Goal: Use online tool/utility: Utilize a website feature to perform a specific function

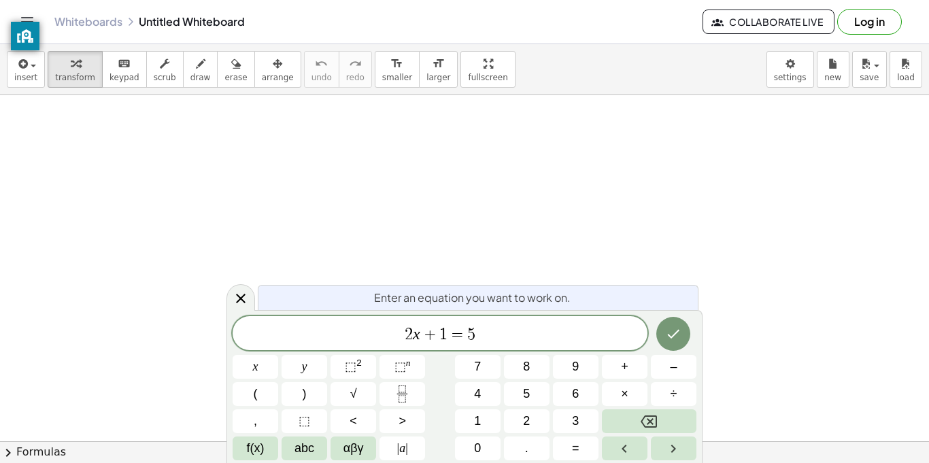
scroll to position [1, 0]
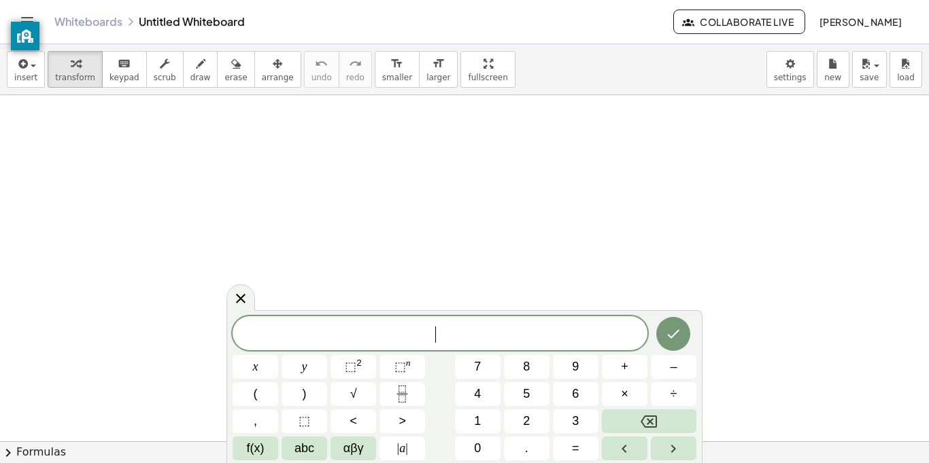
scroll to position [2, 0]
click at [233, 293] on icon at bounding box center [241, 298] width 16 height 16
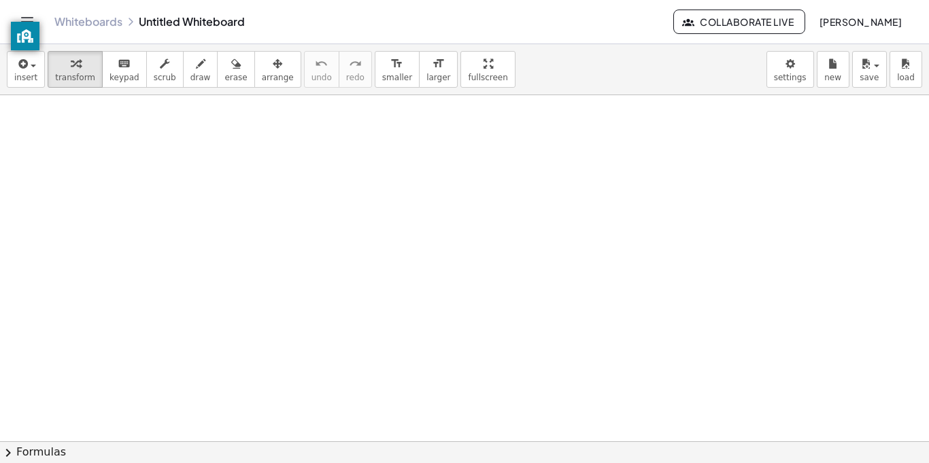
drag, startPoint x: 190, startPoint y: 163, endPoint x: 205, endPoint y: 201, distance: 40.9
click at [196, 62] on icon "button" at bounding box center [201, 64] width 10 height 16
drag, startPoint x: 186, startPoint y: 131, endPoint x: 200, endPoint y: 180, distance: 51.5
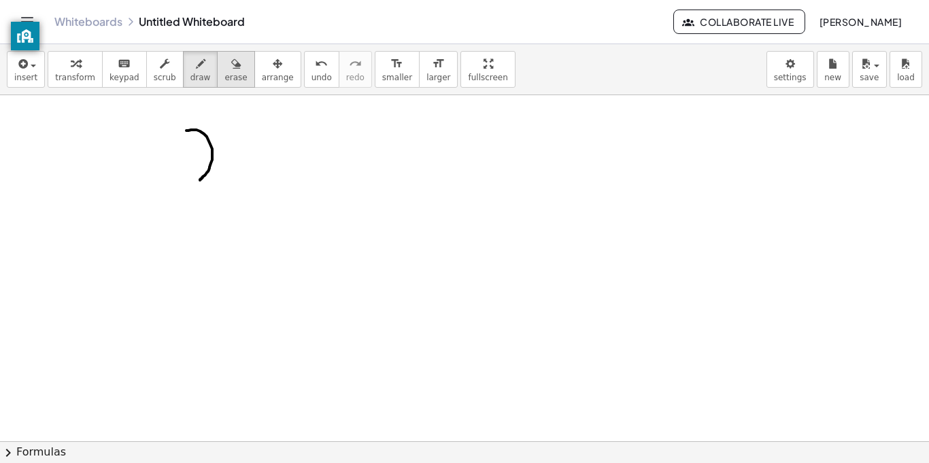
click at [225, 73] on span "erase" at bounding box center [235, 78] width 22 height 10
click at [190, 73] on span "draw" at bounding box center [200, 78] width 20 height 10
drag, startPoint x: 224, startPoint y: 209, endPoint x: 259, endPoint y: 243, distance: 49.1
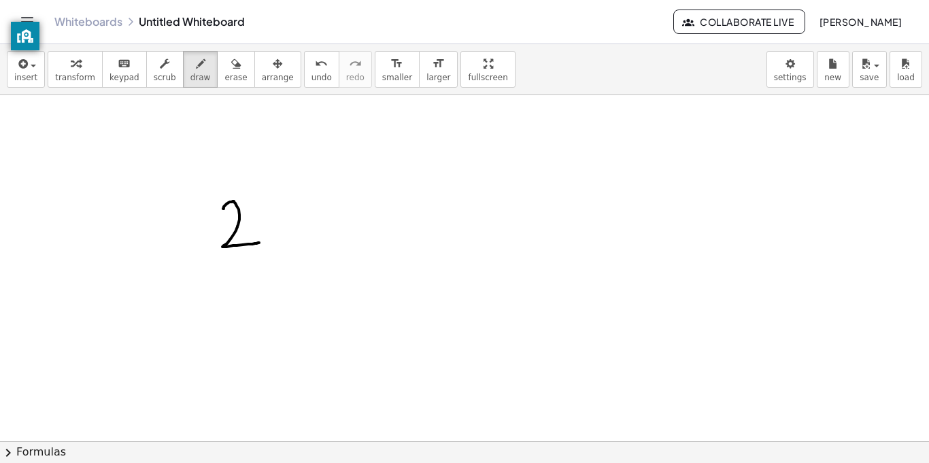
drag, startPoint x: 281, startPoint y: 200, endPoint x: 321, endPoint y: 237, distance: 53.9
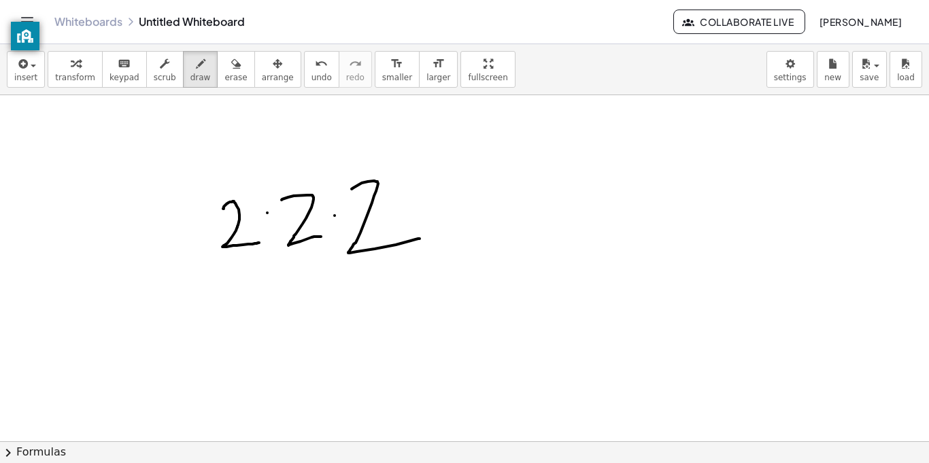
drag, startPoint x: 352, startPoint y: 189, endPoint x: 420, endPoint y: 239, distance: 84.2
drag, startPoint x: 221, startPoint y: 275, endPoint x: 304, endPoint y: 265, distance: 83.5
drag, startPoint x: 265, startPoint y: 321, endPoint x: 284, endPoint y: 343, distance: 29.0
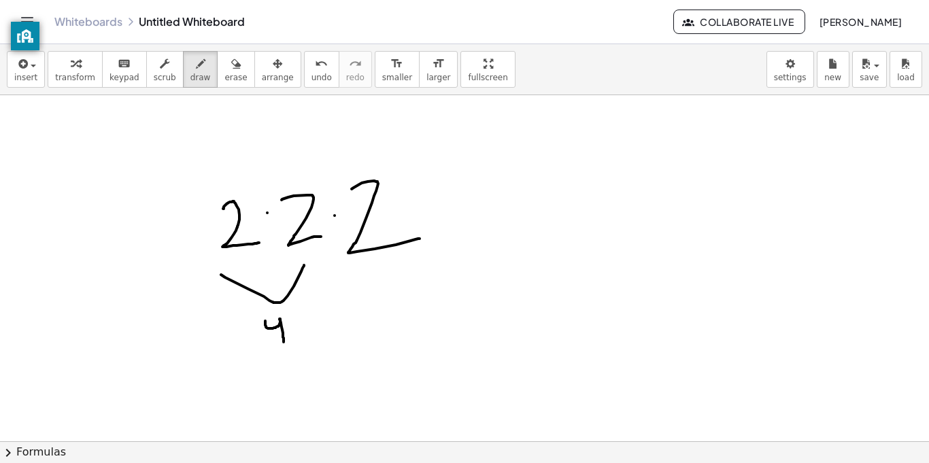
drag, startPoint x: 338, startPoint y: 314, endPoint x: 375, endPoint y: 330, distance: 40.2
drag, startPoint x: 340, startPoint y: 313, endPoint x: 331, endPoint y: 317, distance: 9.7
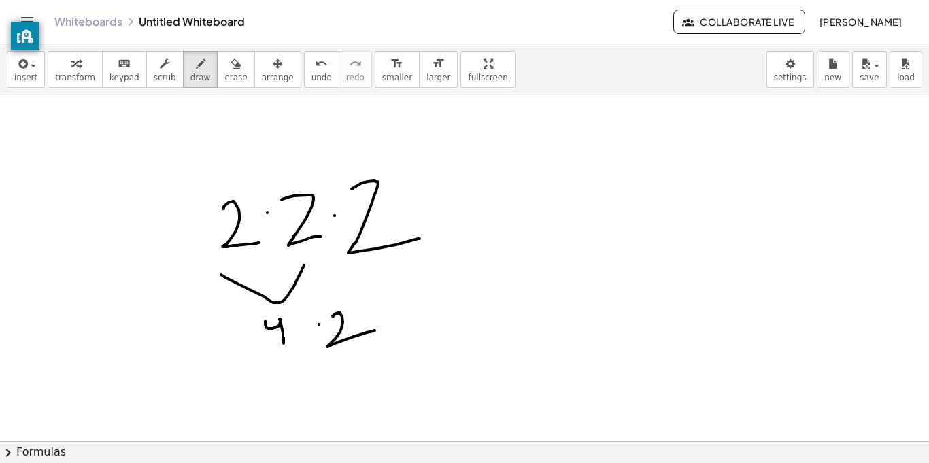
drag, startPoint x: 286, startPoint y: 364, endPoint x: 336, endPoint y: 386, distance: 54.2
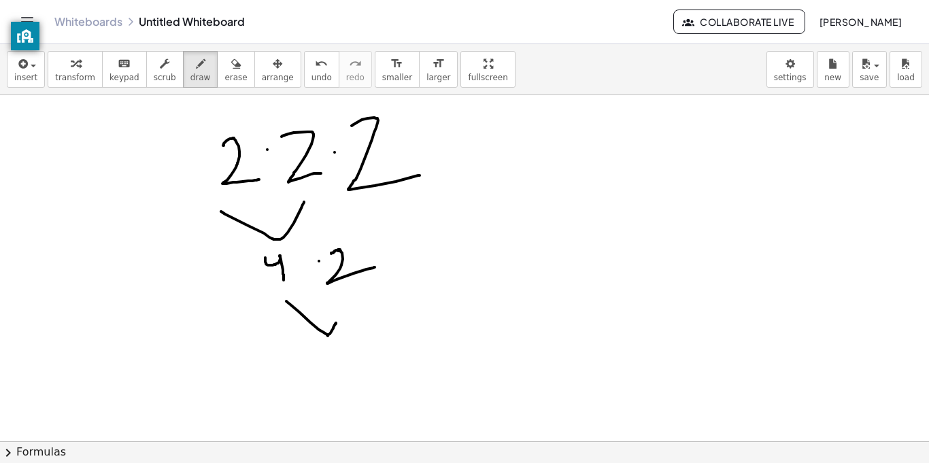
scroll to position [62, 0]
drag, startPoint x: 326, startPoint y: 361, endPoint x: 328, endPoint y: 399, distance: 38.1
click at [328, 399] on div at bounding box center [464, 379] width 929 height 692
click at [325, 384] on div at bounding box center [464, 379] width 929 height 692
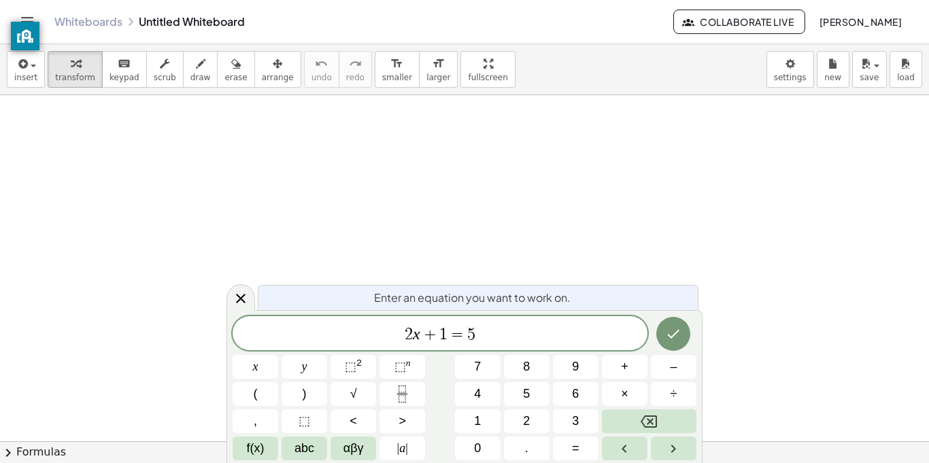
click at [466, 334] on span "2 x + 1 = 5" at bounding box center [440, 334] width 415 height 19
click at [661, 377] on button "–" at bounding box center [674, 367] width 46 height 24
click at [581, 367] on button "9" at bounding box center [576, 367] width 46 height 24
click at [663, 369] on button "–" at bounding box center [674, 367] width 46 height 24
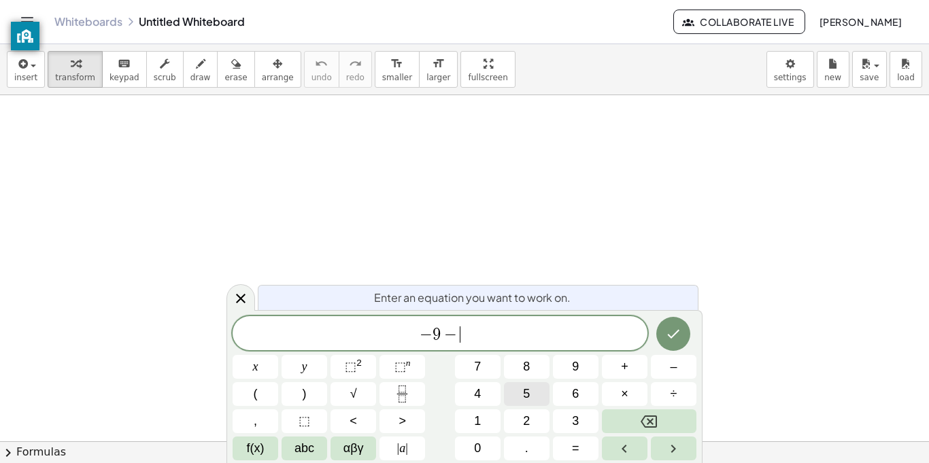
click at [517, 400] on button "5" at bounding box center [527, 394] width 46 height 24
click at [672, 323] on button "Done" at bounding box center [673, 334] width 34 height 34
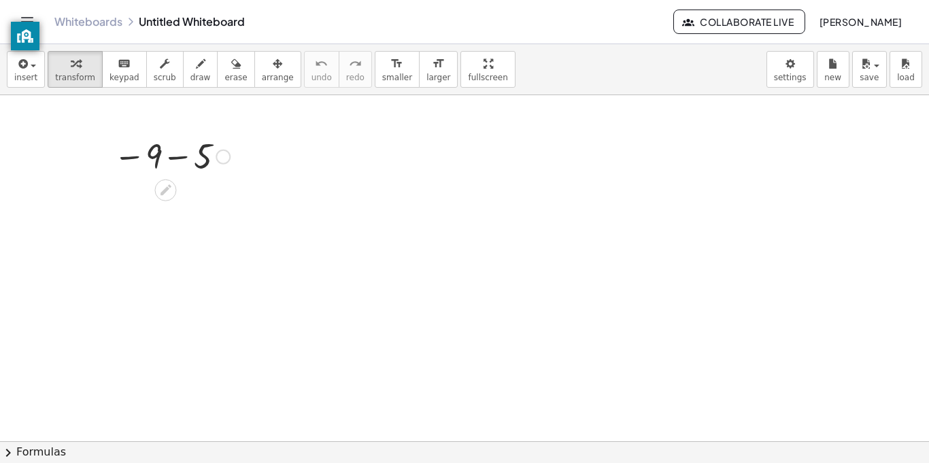
click at [185, 160] on div at bounding box center [172, 155] width 130 height 45
click at [186, 201] on div at bounding box center [172, 200] width 130 height 45
click at [161, 231] on icon at bounding box center [165, 235] width 14 height 14
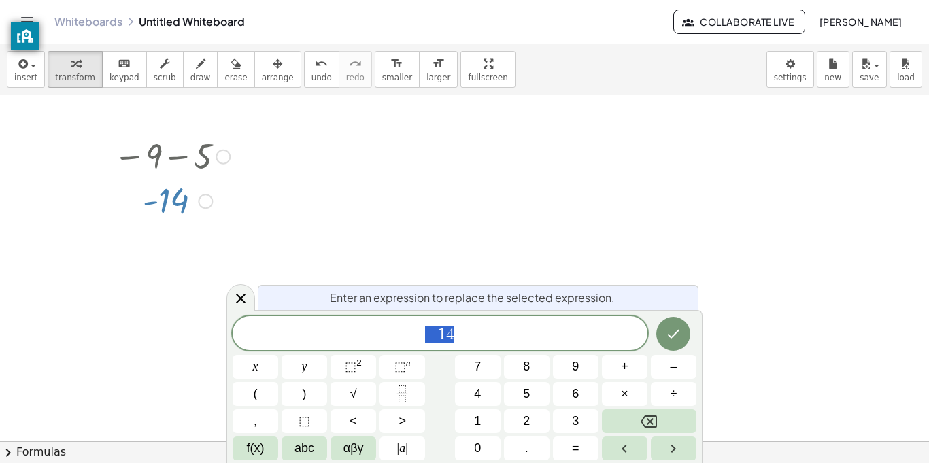
scroll to position [1, 0]
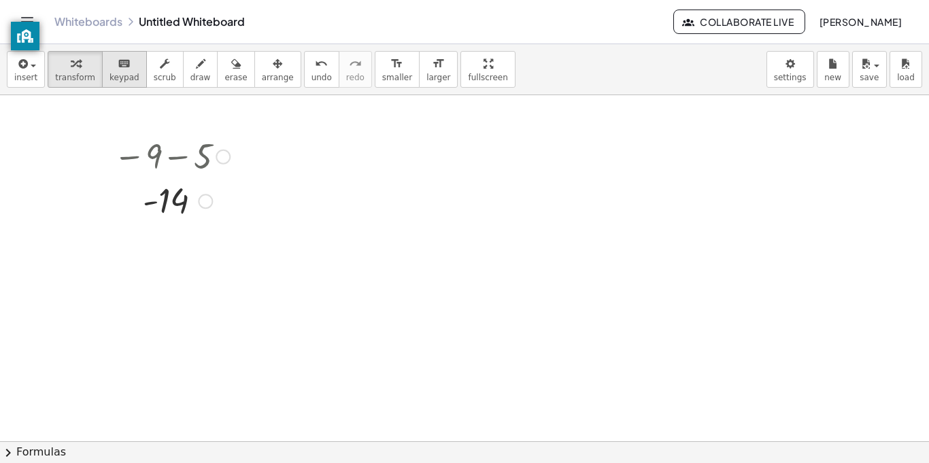
click at [108, 86] on button "keyboard keypad" at bounding box center [124, 69] width 45 height 37
click at [82, 75] on span "transform" at bounding box center [75, 78] width 40 height 10
click at [26, 70] on icon "button" at bounding box center [22, 64] width 12 height 16
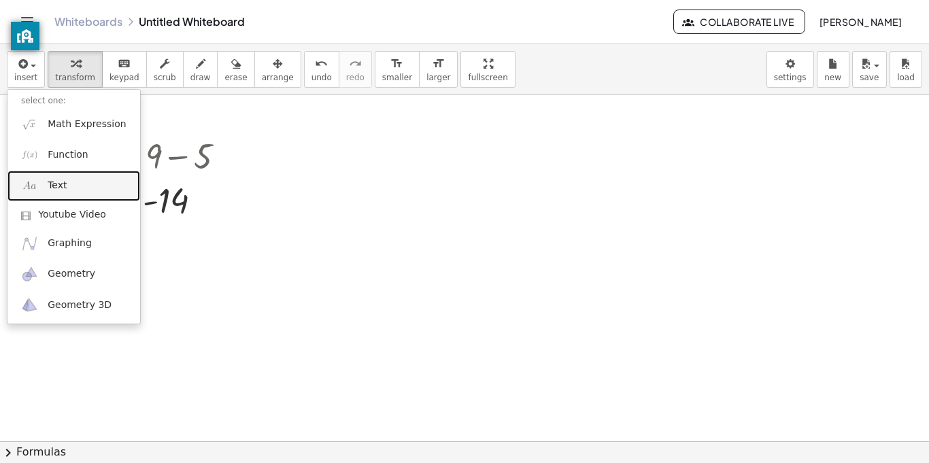
click at [67, 184] on link "Text" at bounding box center [73, 186] width 133 height 31
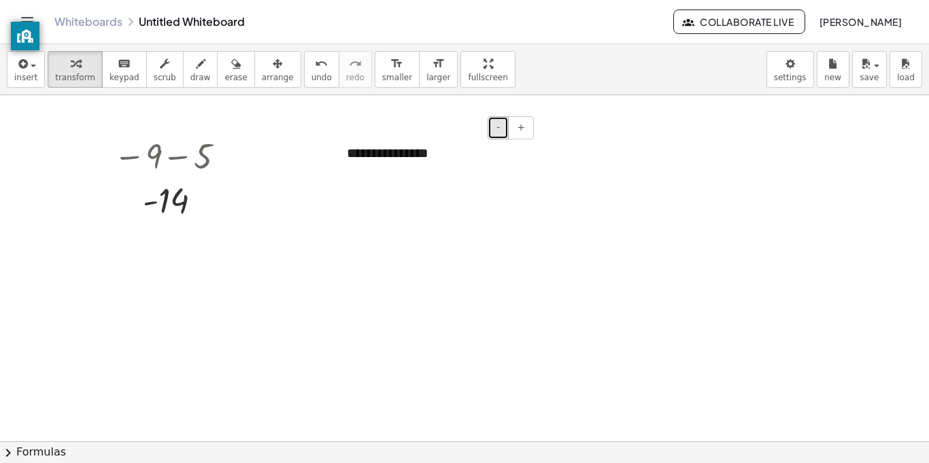
click at [503, 133] on button "-" at bounding box center [498, 127] width 21 height 23
click at [406, 163] on div "**********" at bounding box center [435, 152] width 204 height 45
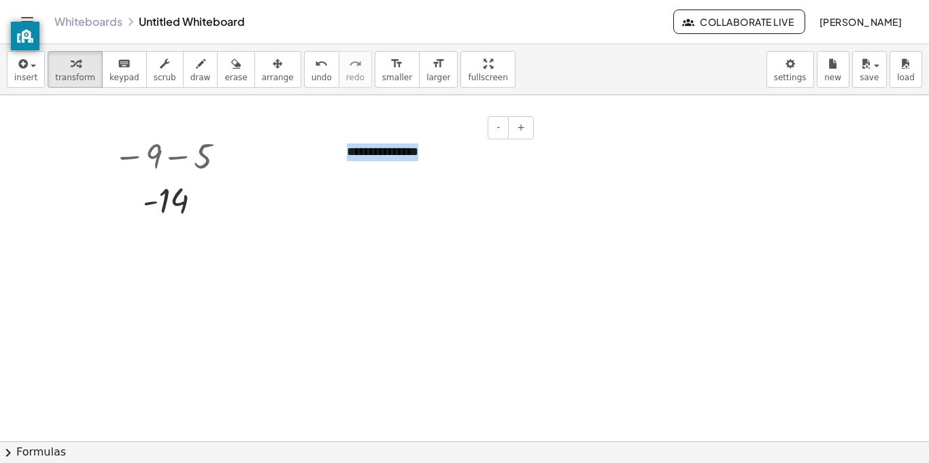
click at [406, 163] on div "**********" at bounding box center [435, 152] width 204 height 45
click at [382, 174] on div at bounding box center [435, 152] width 204 height 45
click at [122, 75] on span "keypad" at bounding box center [124, 78] width 30 height 10
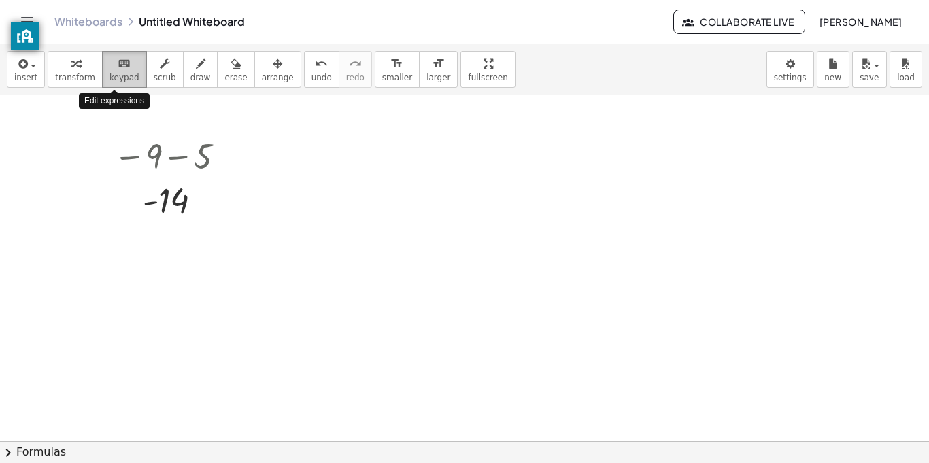
click at [122, 76] on span "keypad" at bounding box center [124, 78] width 30 height 10
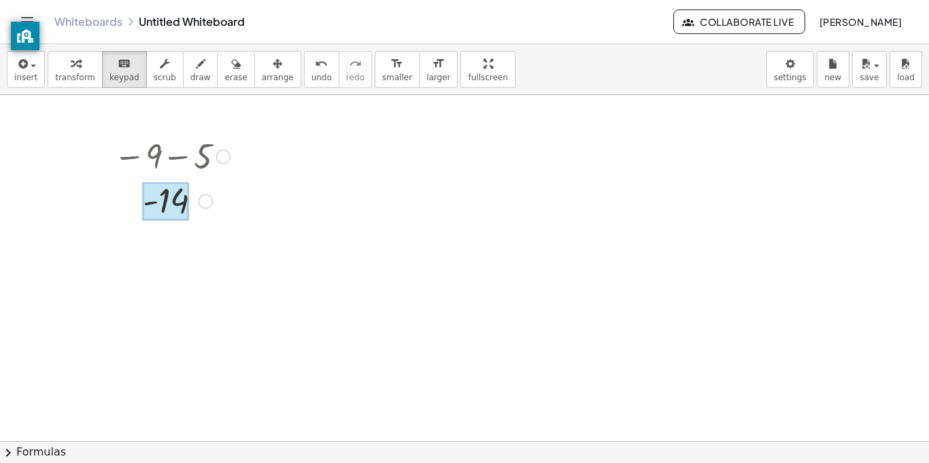
click at [175, 197] on div at bounding box center [166, 202] width 46 height 38
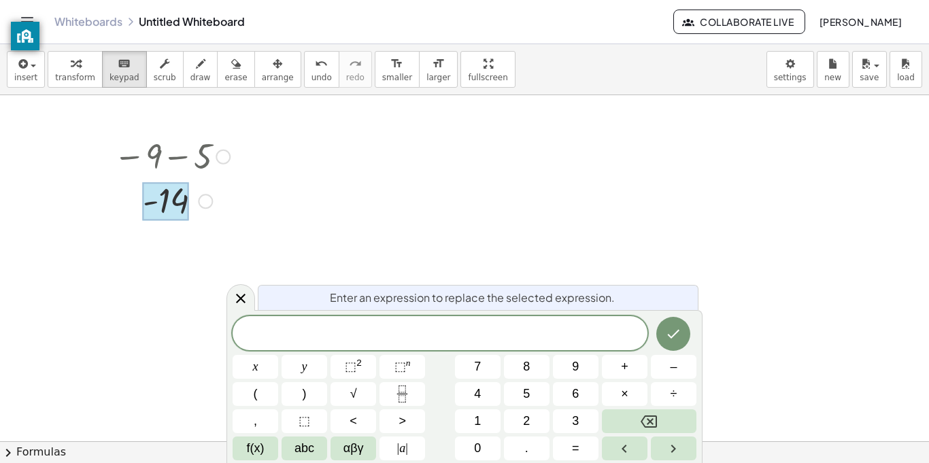
click at [182, 154] on div at bounding box center [172, 155] width 130 height 45
click at [217, 155] on div at bounding box center [223, 157] width 15 height 15
click at [322, 335] on span at bounding box center [440, 334] width 415 height 20
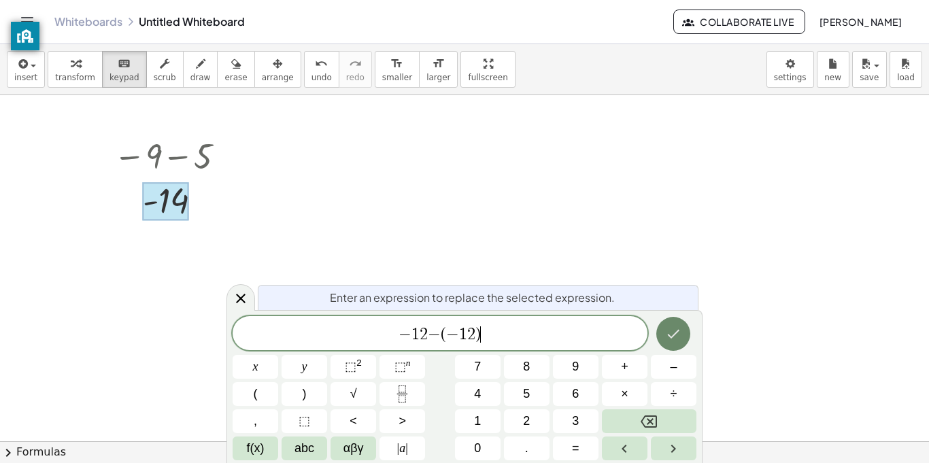
click at [664, 334] on button "Done" at bounding box center [673, 334] width 34 height 34
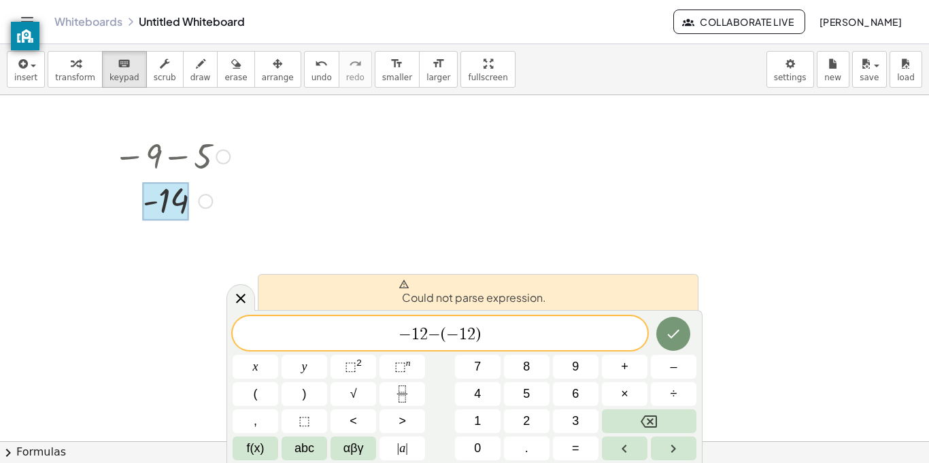
click at [220, 158] on div "Go back to this line Copy line as LaTeX Copy derivation as LaTeX" at bounding box center [223, 157] width 15 height 15
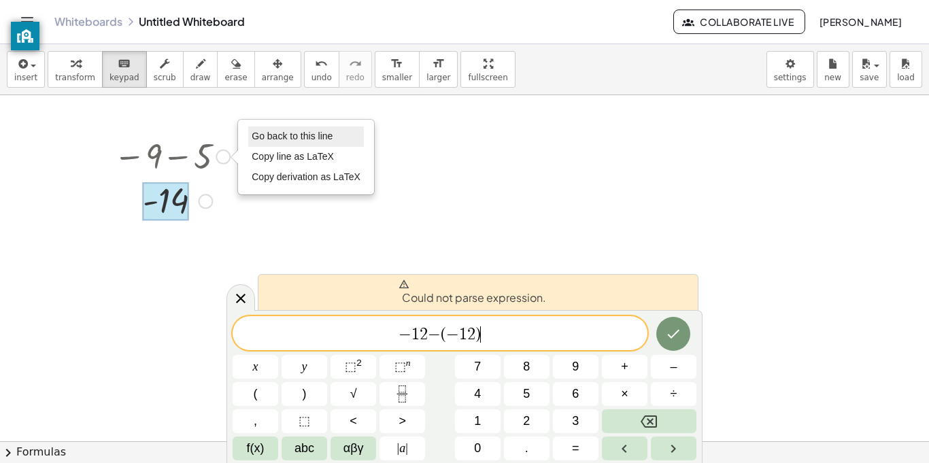
click at [282, 144] on li "Go back to this line" at bounding box center [306, 136] width 116 height 20
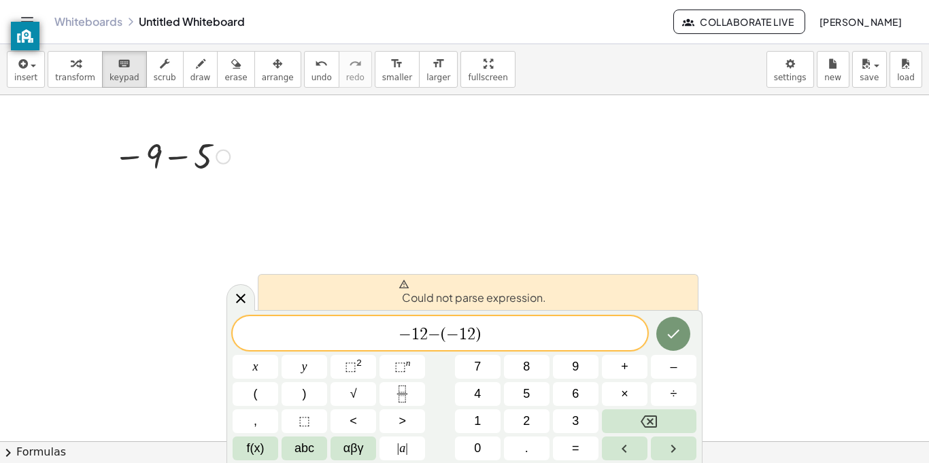
click at [220, 160] on div "Go back to this line Copy line as LaTeX Copy derivation as LaTeX" at bounding box center [223, 157] width 15 height 15
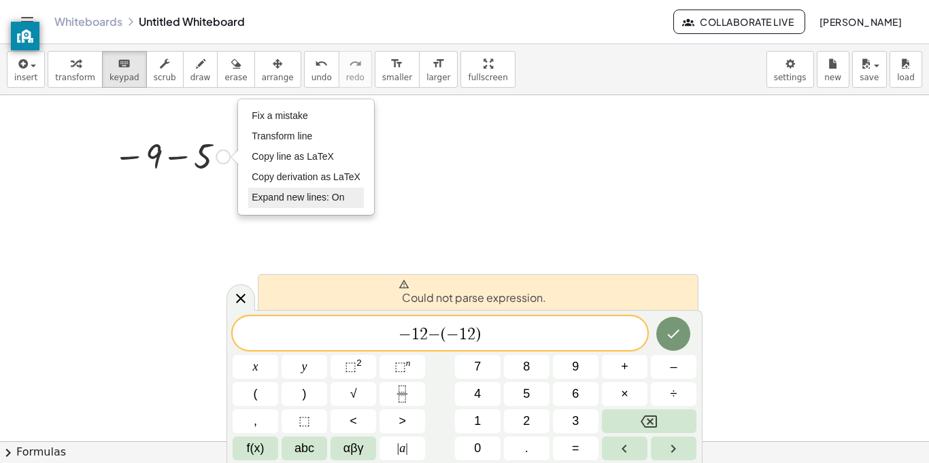
click at [334, 203] on span "Expand new lines: On" at bounding box center [298, 197] width 92 height 11
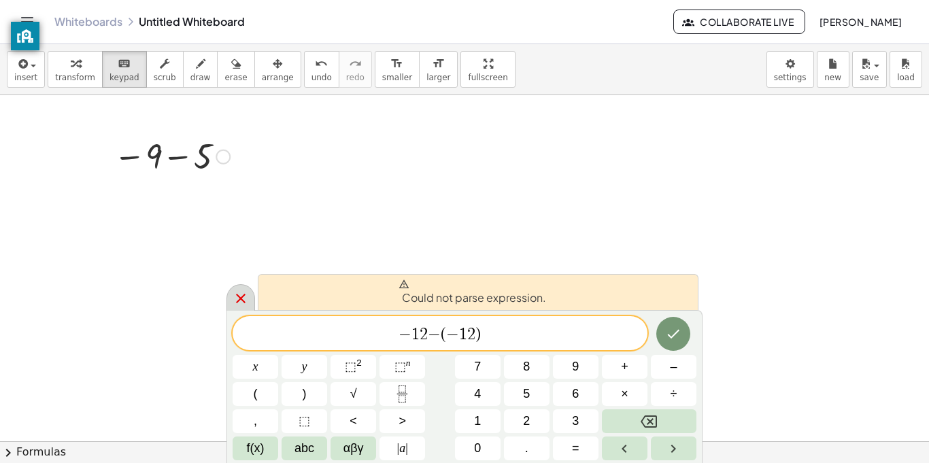
click at [236, 289] on div at bounding box center [240, 297] width 29 height 27
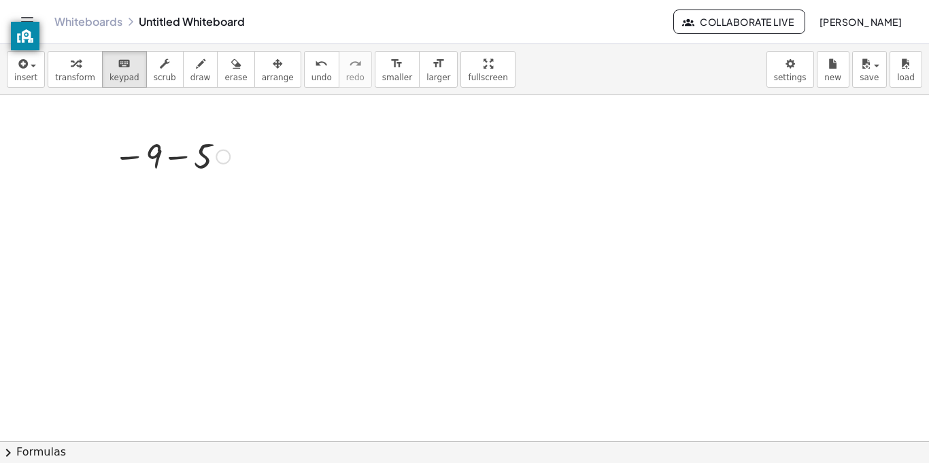
click at [223, 163] on div "Fix a mistake Transform line Copy line as LaTeX Copy derivation as LaTeX Expand…" at bounding box center [223, 157] width 15 height 15
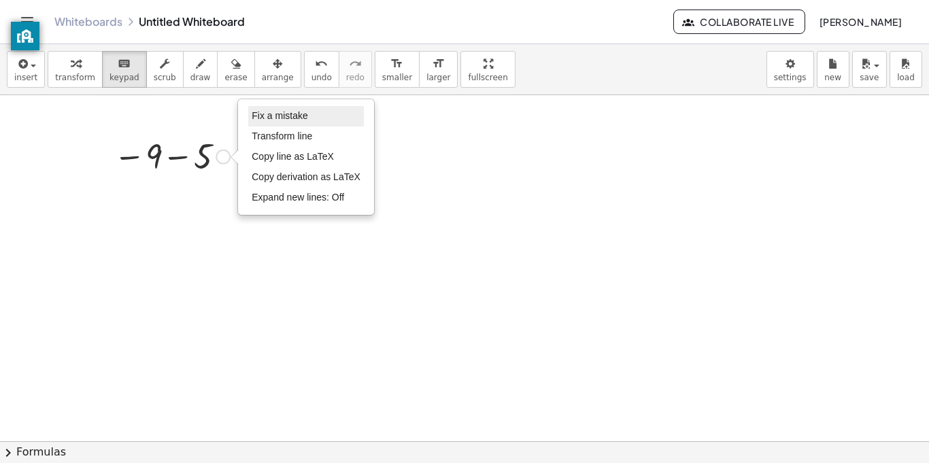
click at [287, 120] on span "Fix a mistake" at bounding box center [280, 115] width 56 height 11
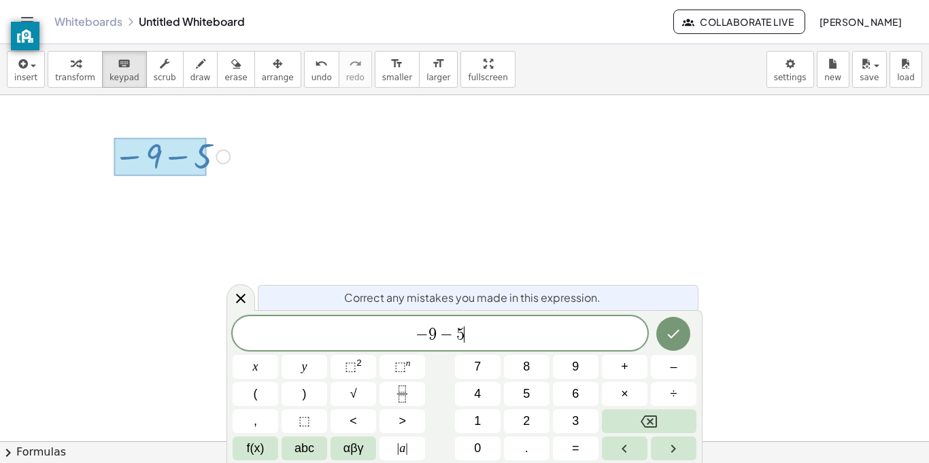
scroll to position [3, 0]
click at [392, 332] on span "​" at bounding box center [440, 334] width 415 height 19
click at [670, 318] on button "Done" at bounding box center [673, 334] width 34 height 34
click at [670, 320] on button "Done" at bounding box center [673, 334] width 34 height 34
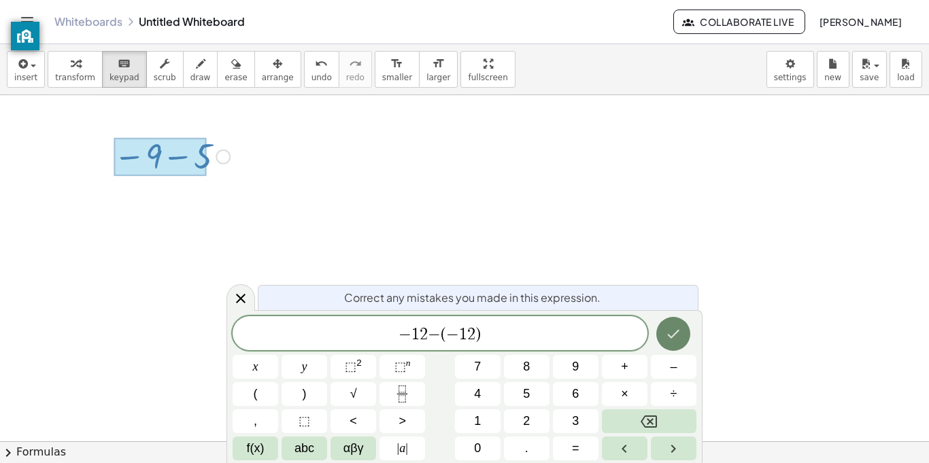
click at [657, 340] on button "Done" at bounding box center [673, 334] width 34 height 34
click at [658, 340] on button "Done" at bounding box center [673, 334] width 34 height 34
click at [241, 298] on icon at bounding box center [241, 299] width 10 height 10
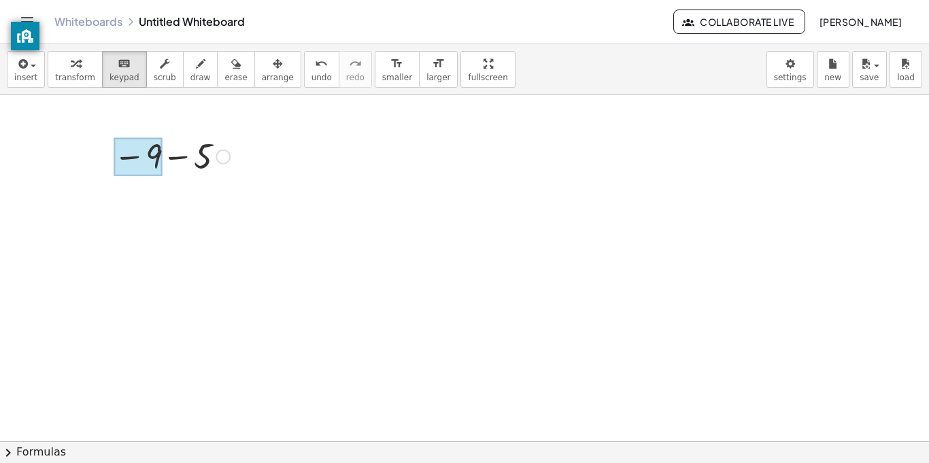
click at [131, 158] on div at bounding box center [138, 157] width 48 height 38
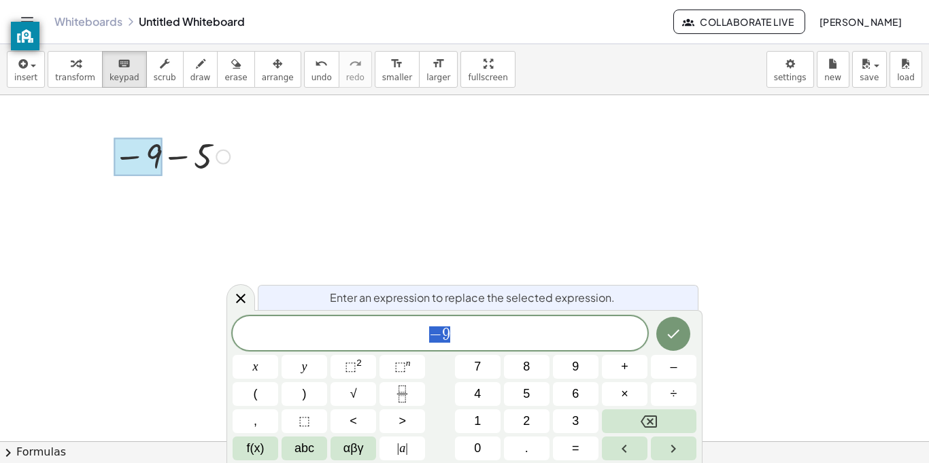
scroll to position [4, 0]
click at [237, 294] on icon at bounding box center [241, 298] width 16 height 16
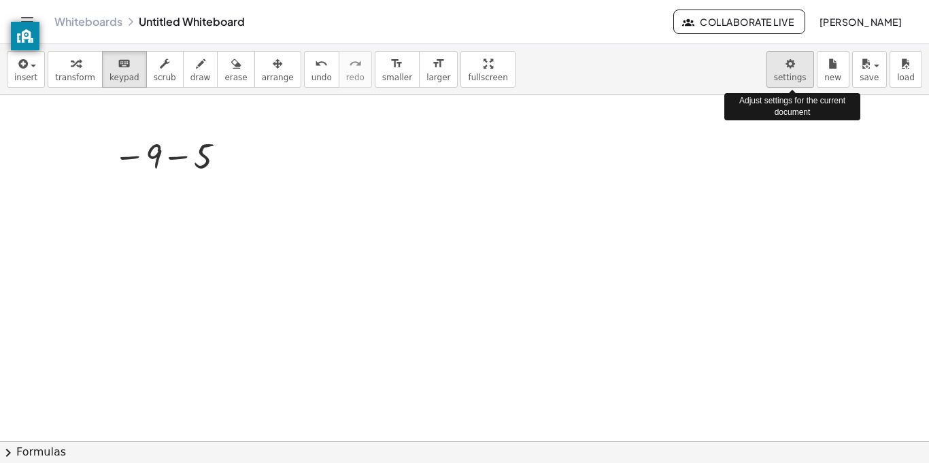
click at [796, 75] on body "Graspable Math Activities Whiteboards Classes Account v1.31.1 | Privacy policy …" at bounding box center [464, 231] width 929 height 463
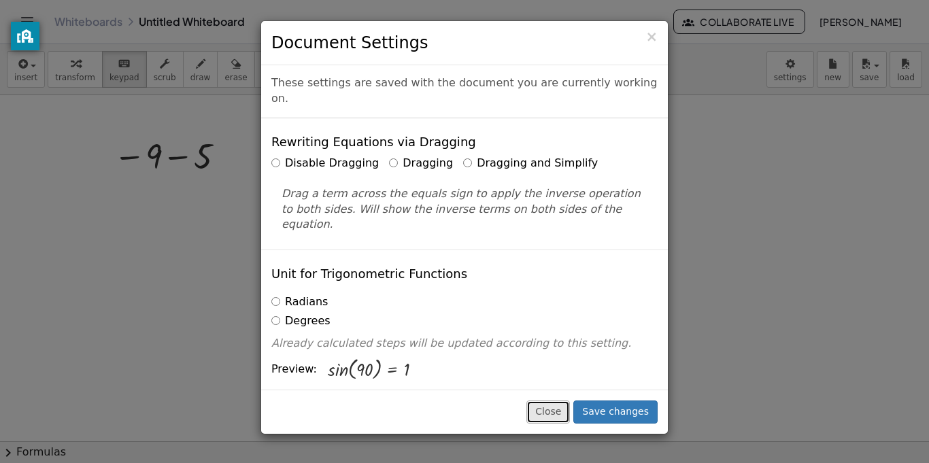
click at [536, 406] on button "Close" at bounding box center [548, 411] width 44 height 23
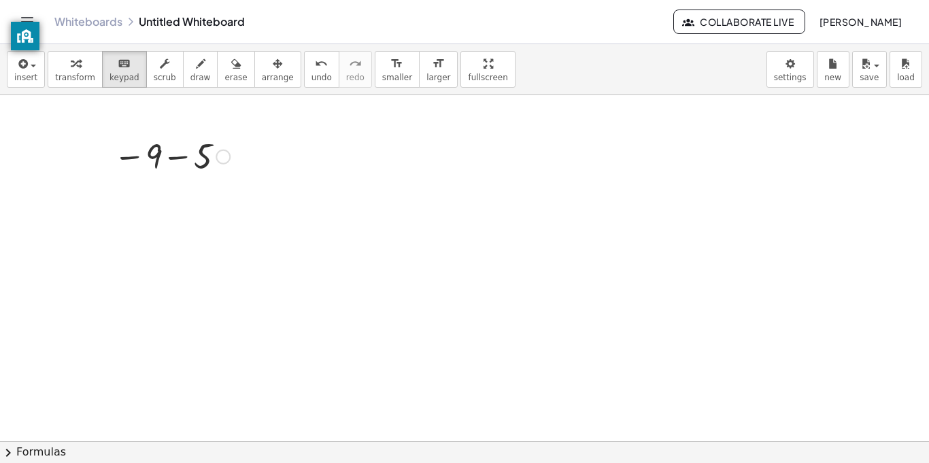
click at [221, 155] on div "Fix a mistake Transform line Copy line as LaTeX Copy derivation as LaTeX Expand…" at bounding box center [223, 157] width 15 height 15
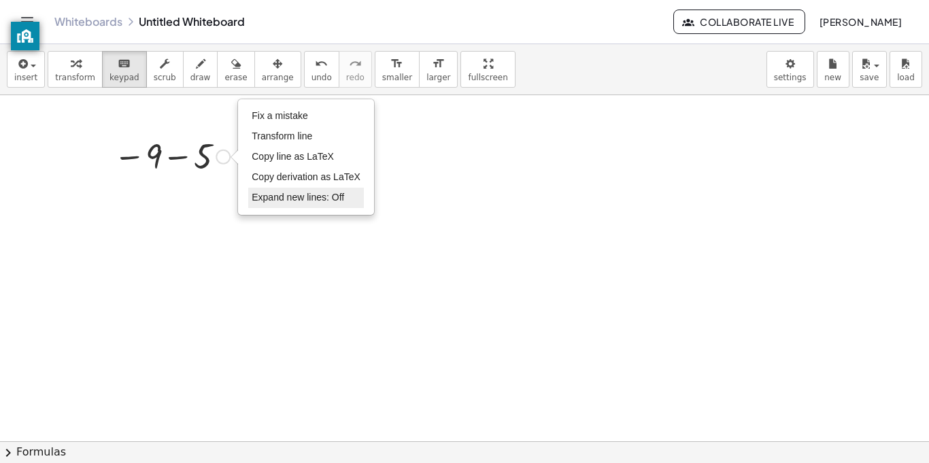
click at [292, 201] on span "Expand new lines: Off" at bounding box center [298, 197] width 92 height 11
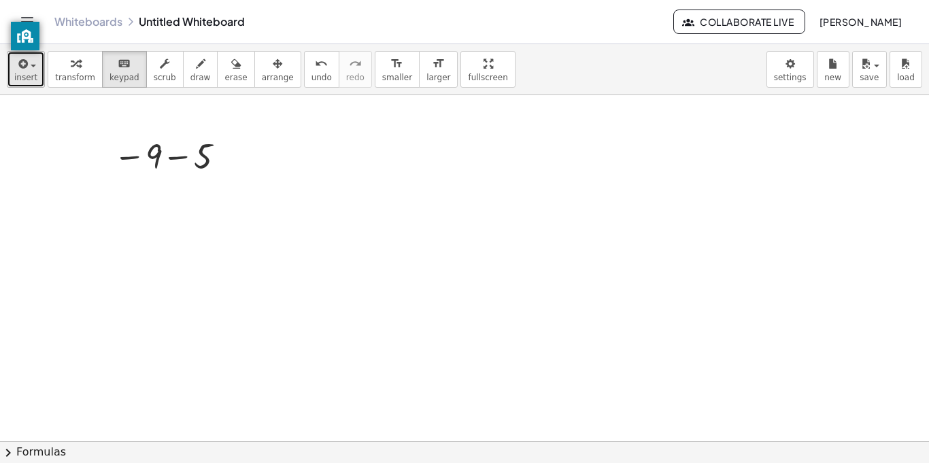
click at [37, 65] on button "insert" at bounding box center [26, 69] width 38 height 37
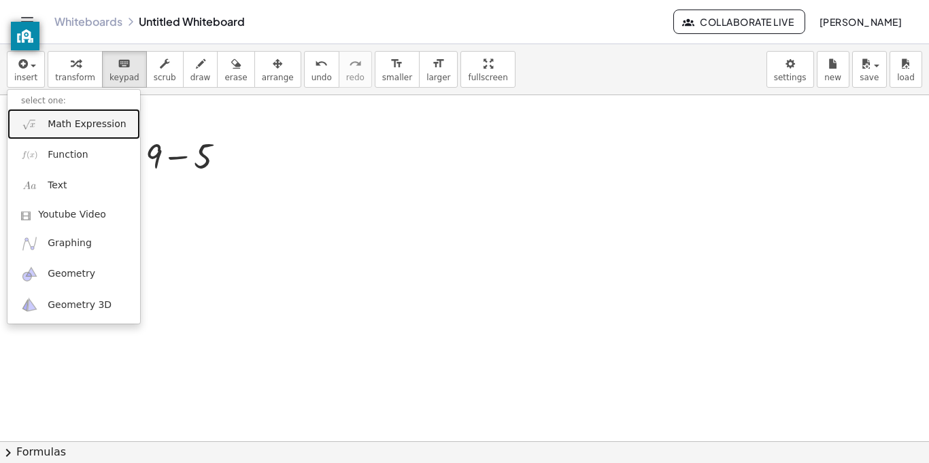
click at [83, 125] on span "Math Expression" at bounding box center [87, 125] width 78 height 14
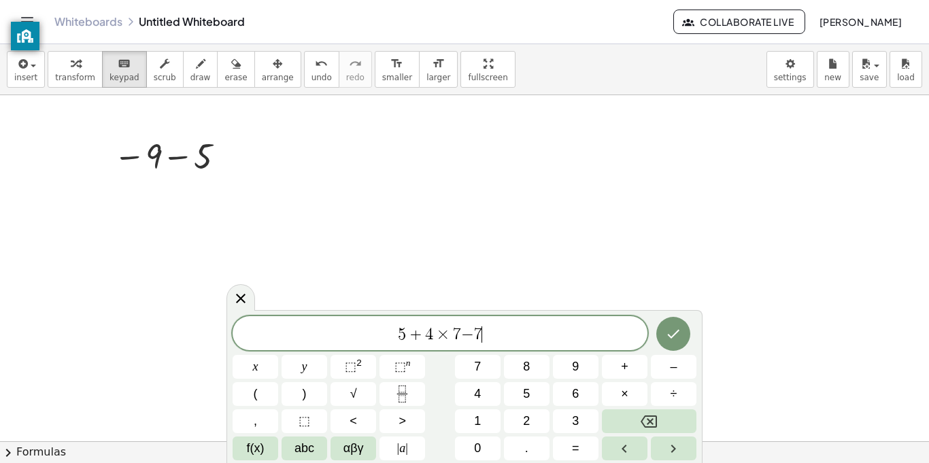
scroll to position [5, 0]
click at [681, 335] on icon "Done" at bounding box center [673, 334] width 16 height 16
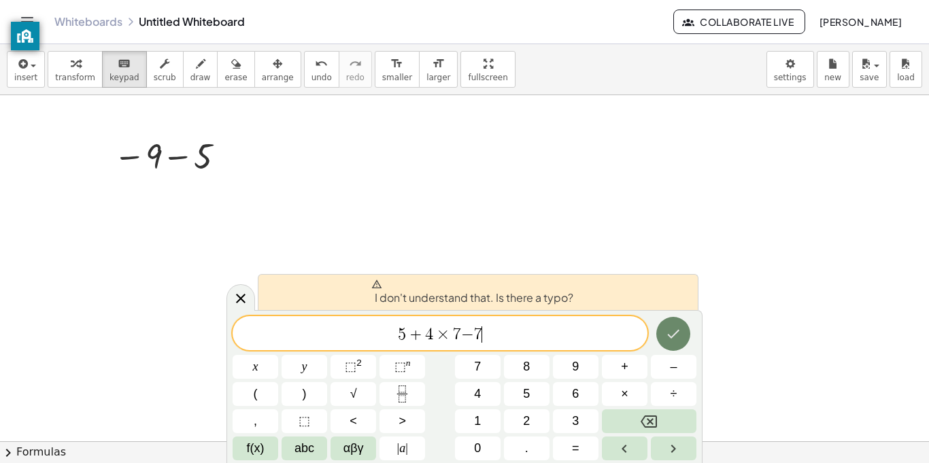
click at [679, 333] on icon "Done" at bounding box center [673, 334] width 16 height 16
click at [29, 61] on div "button" at bounding box center [25, 63] width 23 height 16
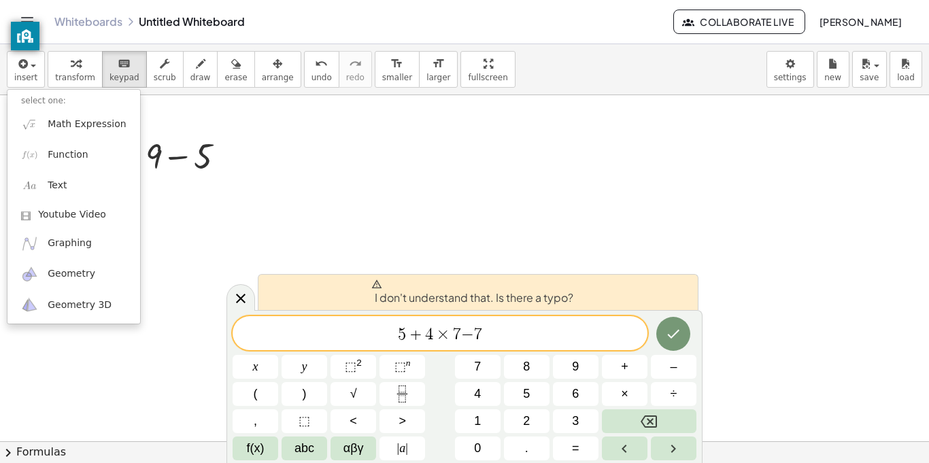
click at [492, 325] on span "5 + 4 × 7 − 7" at bounding box center [440, 334] width 415 height 19
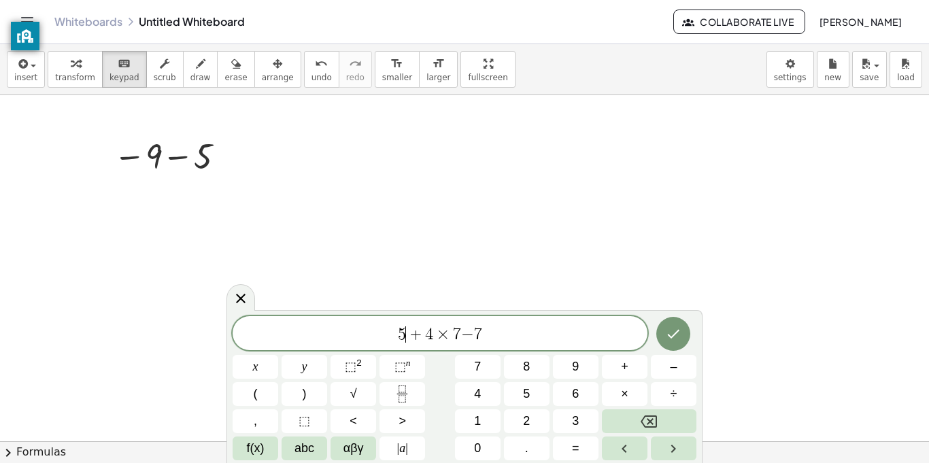
scroll to position [6, 0]
click at [675, 332] on icon "Done" at bounding box center [673, 334] width 16 height 16
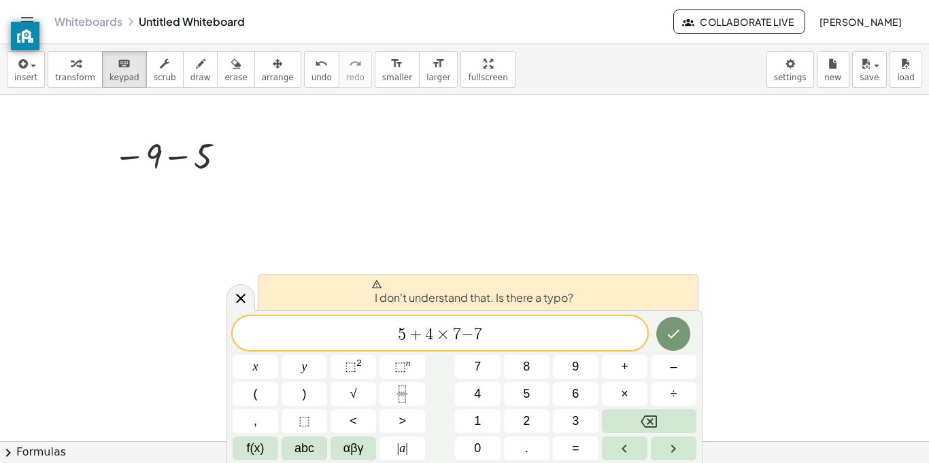
click at [458, 335] on span "7" at bounding box center [457, 334] width 8 height 16
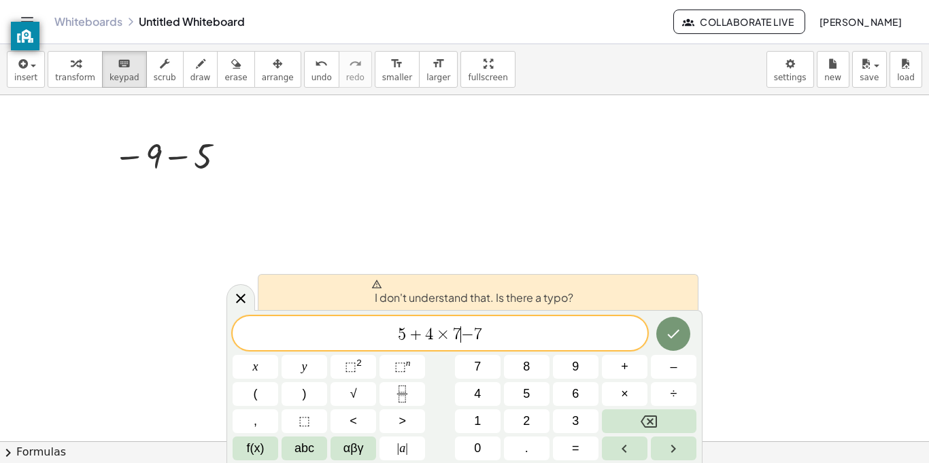
click at [458, 335] on span "7" at bounding box center [457, 334] width 8 height 16
click at [483, 335] on span "5 + 4 × 7 − 7 ​" at bounding box center [440, 334] width 415 height 19
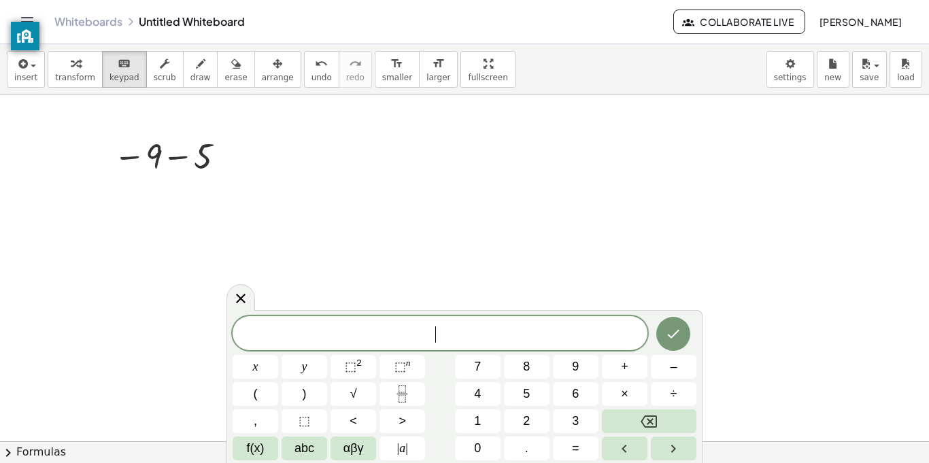
scroll to position [7, 0]
click at [613, 376] on button "+" at bounding box center [625, 367] width 46 height 24
click at [630, 396] on button "×" at bounding box center [625, 394] width 46 height 24
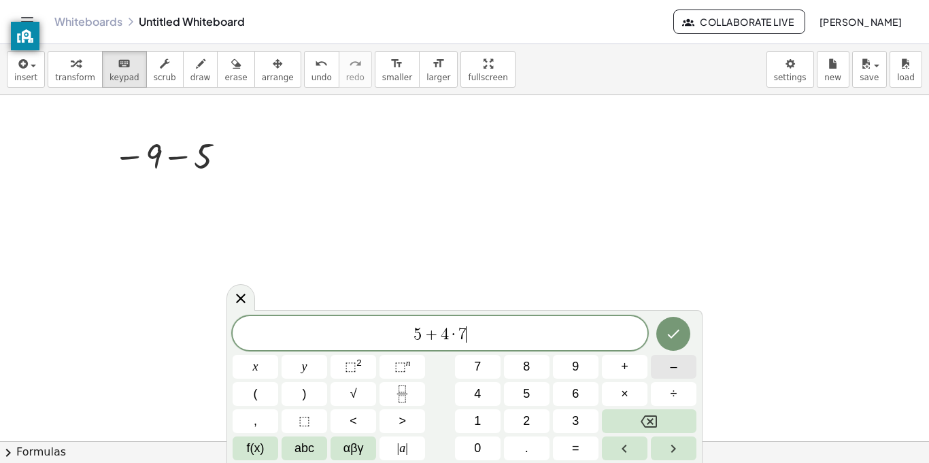
click at [658, 373] on button "–" at bounding box center [674, 367] width 46 height 24
click at [682, 322] on button "Done" at bounding box center [673, 334] width 34 height 34
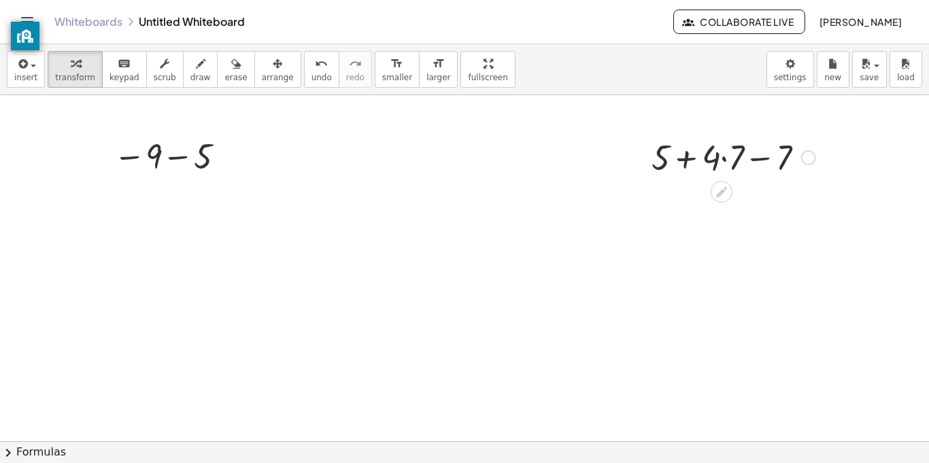
click at [696, 156] on div at bounding box center [733, 156] width 177 height 46
click at [741, 156] on div at bounding box center [733, 156] width 177 height 46
click at [749, 158] on div at bounding box center [734, 156] width 174 height 46
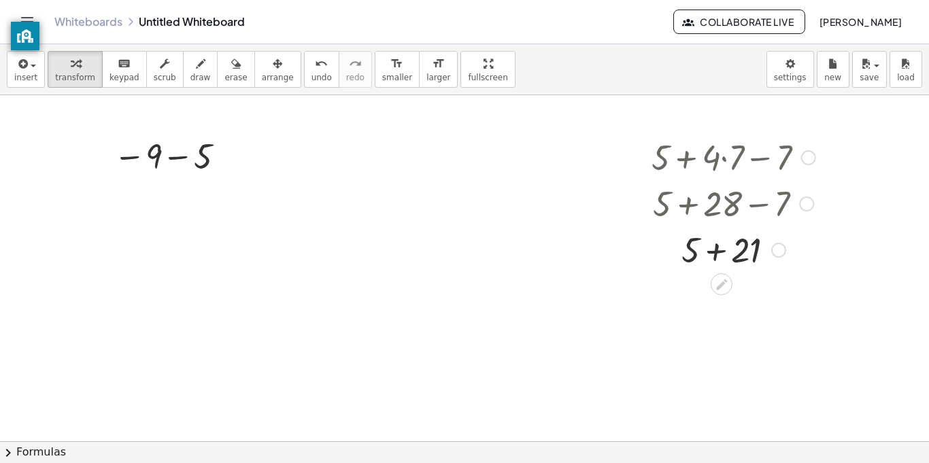
click at [721, 252] on div at bounding box center [733, 249] width 177 height 46
click at [31, 73] on span "insert" at bounding box center [25, 78] width 23 height 10
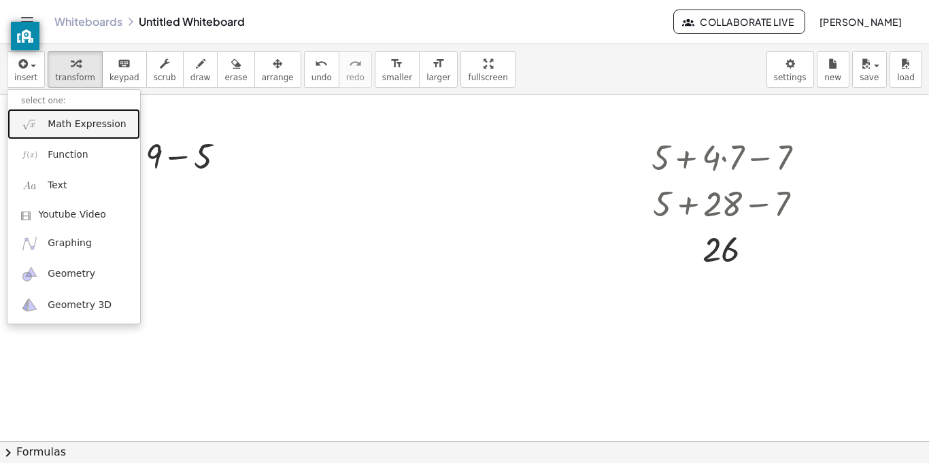
click at [49, 123] on span "Math Expression" at bounding box center [87, 125] width 78 height 14
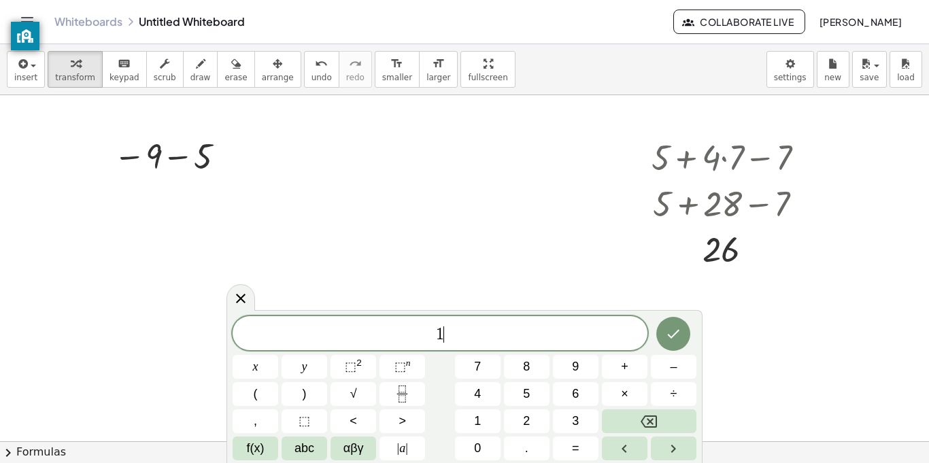
scroll to position [10, 0]
click at [624, 378] on button "+" at bounding box center [625, 367] width 46 height 24
click at [687, 385] on button "÷" at bounding box center [674, 394] width 46 height 24
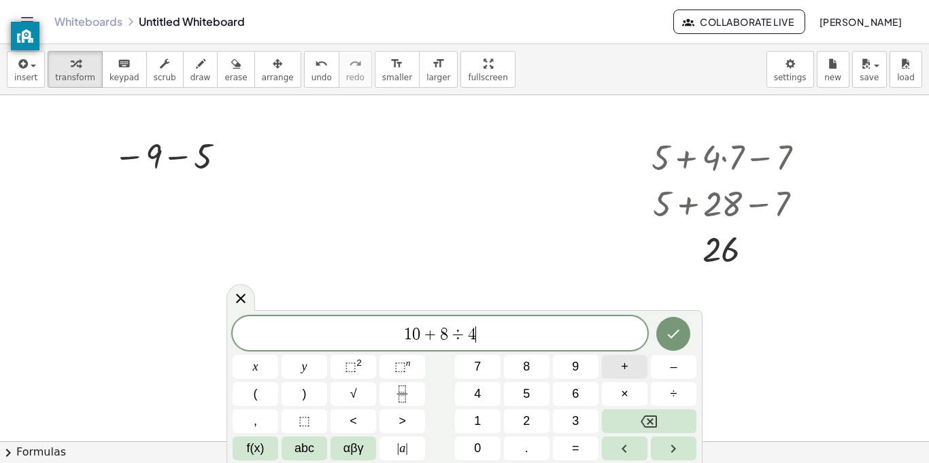
click at [627, 375] on span "+" at bounding box center [624, 367] width 7 height 18
click at [677, 340] on icon "Done" at bounding box center [673, 334] width 16 height 16
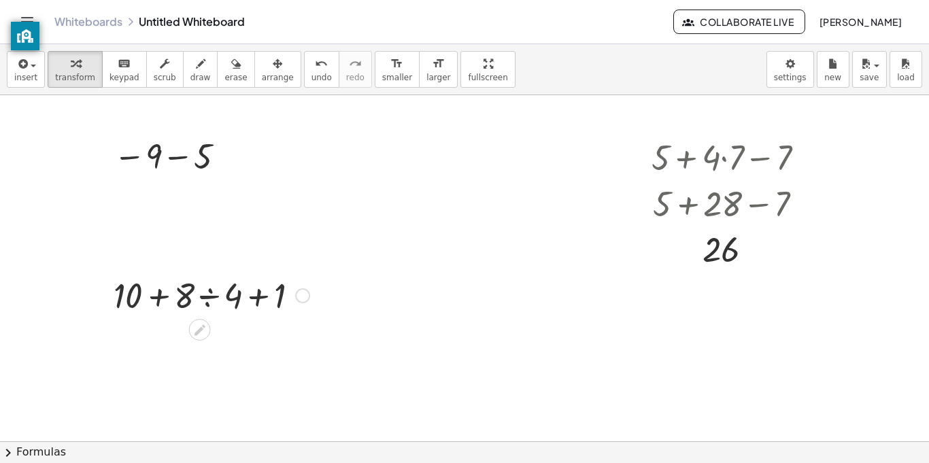
click at [205, 298] on div at bounding box center [211, 294] width 209 height 46
click at [180, 339] on div at bounding box center [211, 341] width 209 height 46
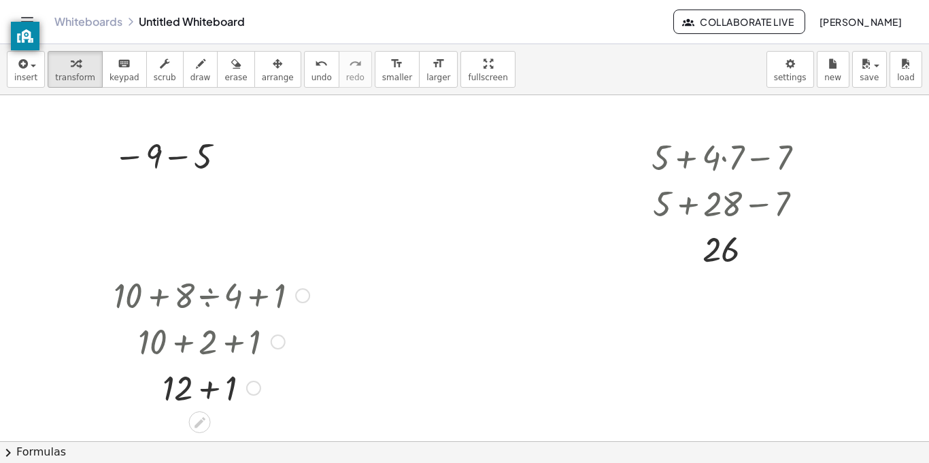
click at [203, 388] on div at bounding box center [211, 387] width 209 height 46
click at [34, 86] on button "insert" at bounding box center [26, 69] width 38 height 37
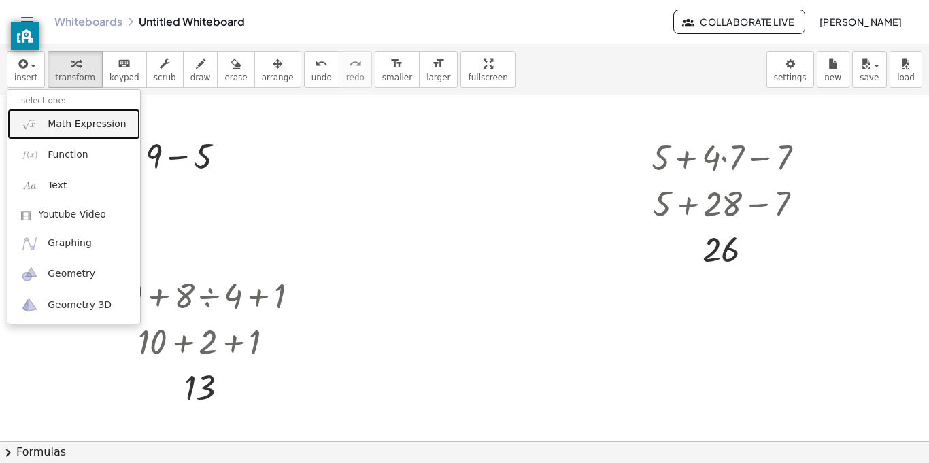
click at [82, 124] on span "Math Expression" at bounding box center [87, 125] width 78 height 14
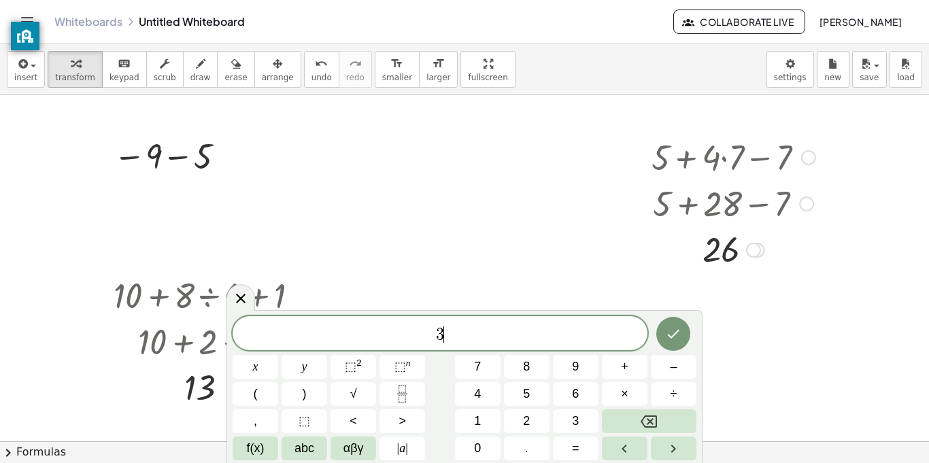
scroll to position [13, 0]
click at [628, 373] on button "+" at bounding box center [625, 367] width 46 height 24
click at [267, 396] on button "(" at bounding box center [256, 394] width 46 height 24
click at [609, 362] on button "+" at bounding box center [625, 367] width 46 height 24
click at [308, 390] on button ")" at bounding box center [304, 394] width 46 height 24
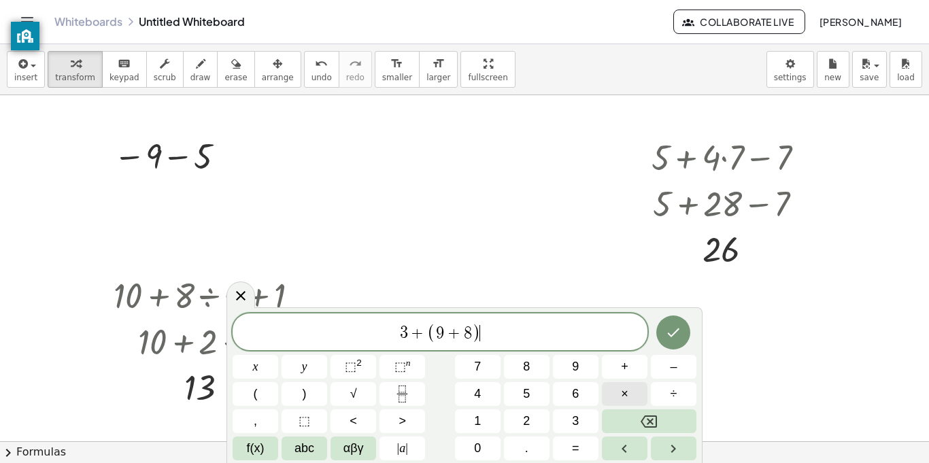
click at [615, 403] on button "×" at bounding box center [625, 394] width 46 height 24
click at [681, 337] on button "Done" at bounding box center [673, 332] width 34 height 34
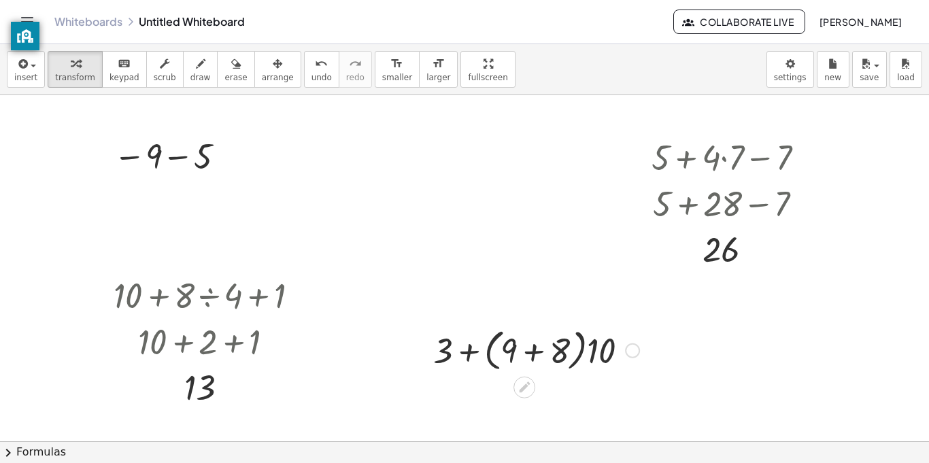
click at [539, 352] on div at bounding box center [536, 350] width 220 height 52
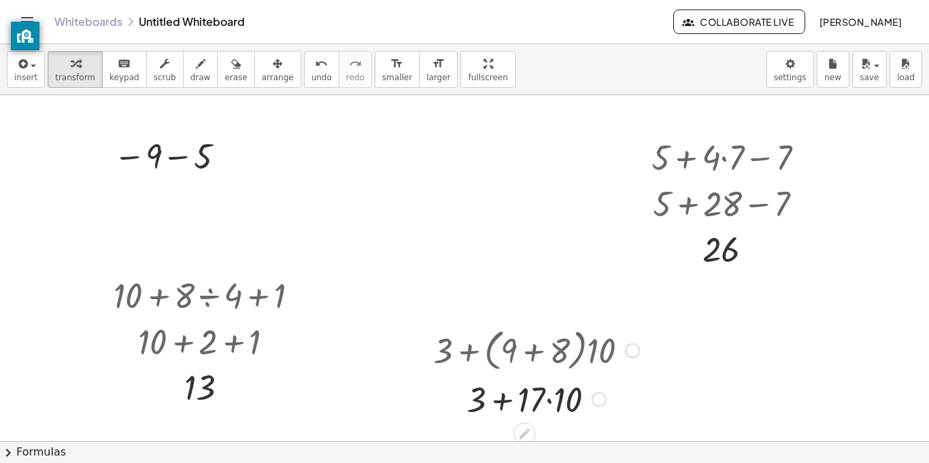
click at [551, 402] on div at bounding box center [536, 398] width 220 height 46
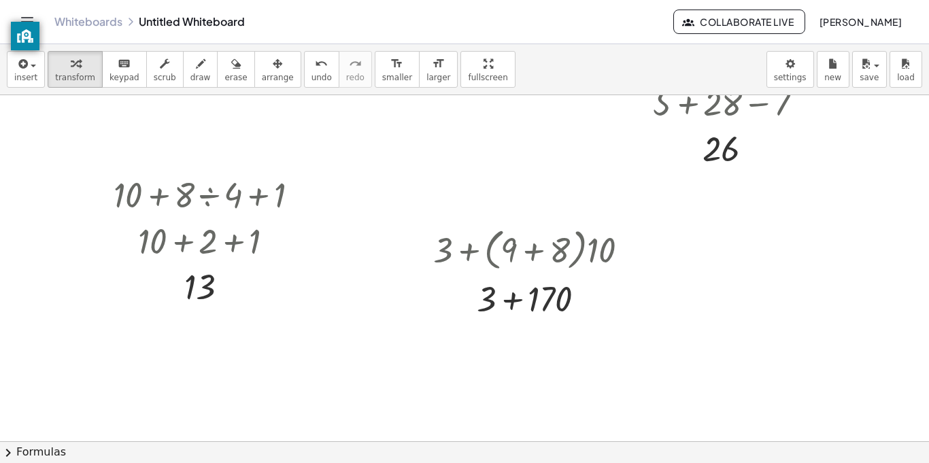
scroll to position [103, 0]
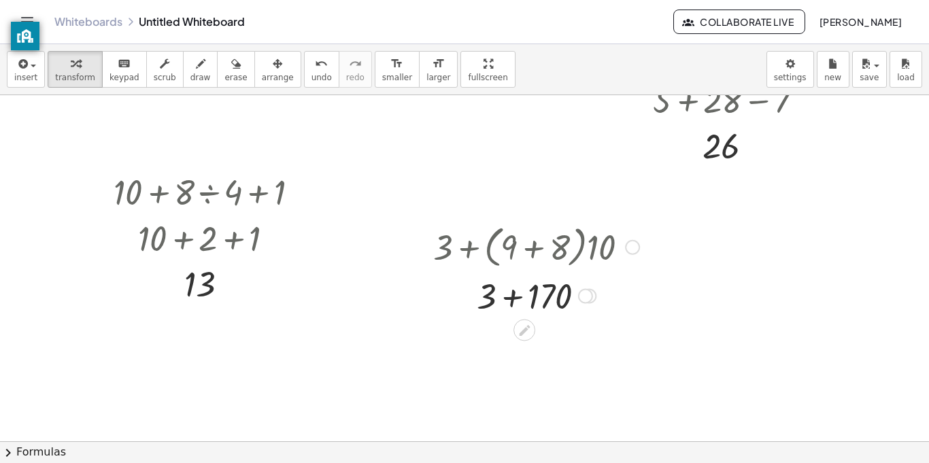
click at [526, 287] on div at bounding box center [536, 295] width 220 height 46
click at [510, 290] on div at bounding box center [536, 295] width 269 height 46
click at [579, 296] on div at bounding box center [536, 295] width 269 height 46
click at [29, 78] on span "insert" at bounding box center [25, 78] width 23 height 10
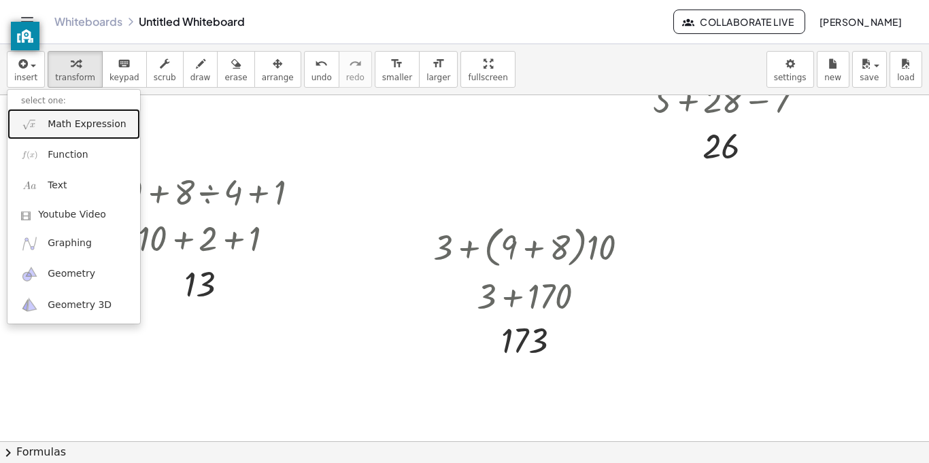
click at [74, 124] on span "Math Expression" at bounding box center [87, 125] width 78 height 14
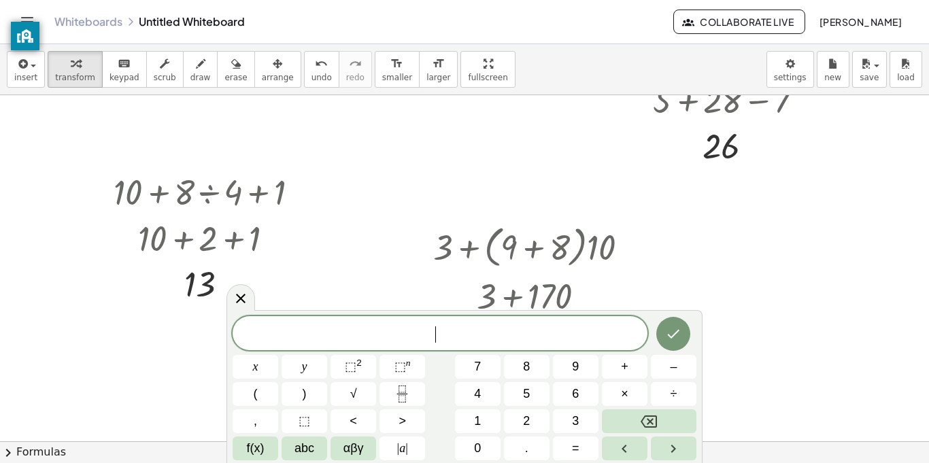
scroll to position [14, 0]
click at [679, 336] on icon "Done" at bounding box center [673, 334] width 16 height 16
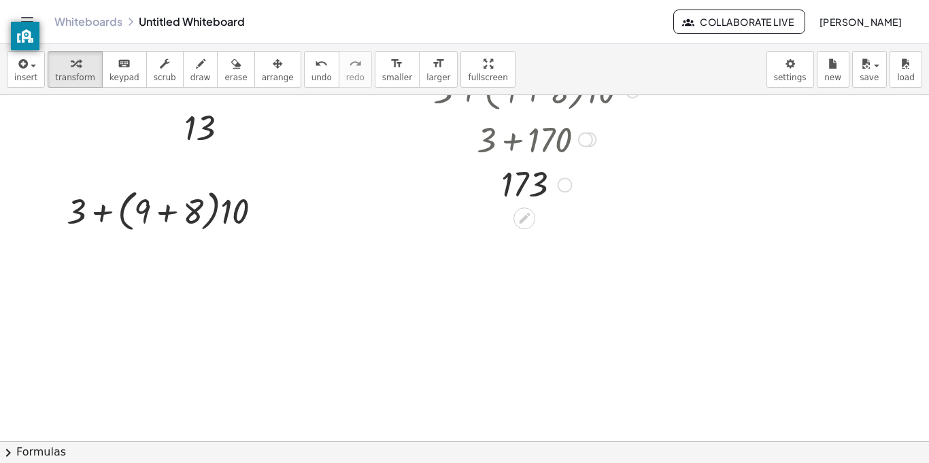
scroll to position [262, 0]
click at [223, 208] on div at bounding box center [170, 208] width 220 height 52
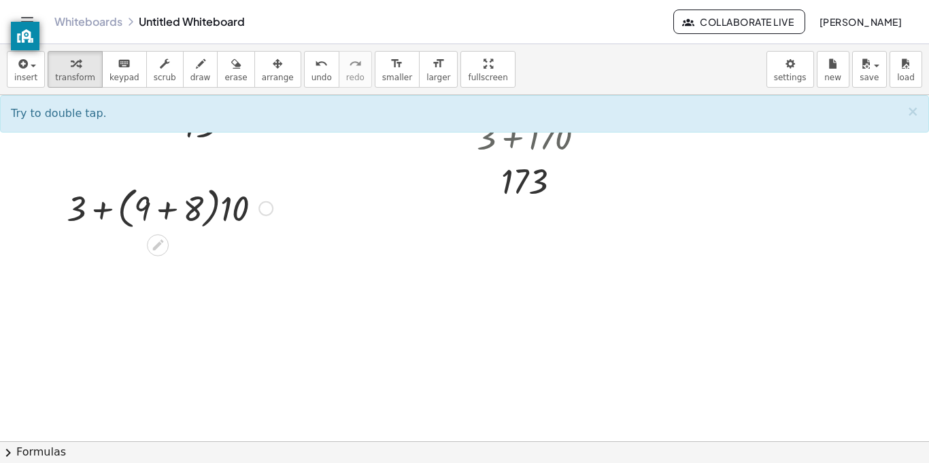
click at [105, 206] on div at bounding box center [170, 208] width 220 height 52
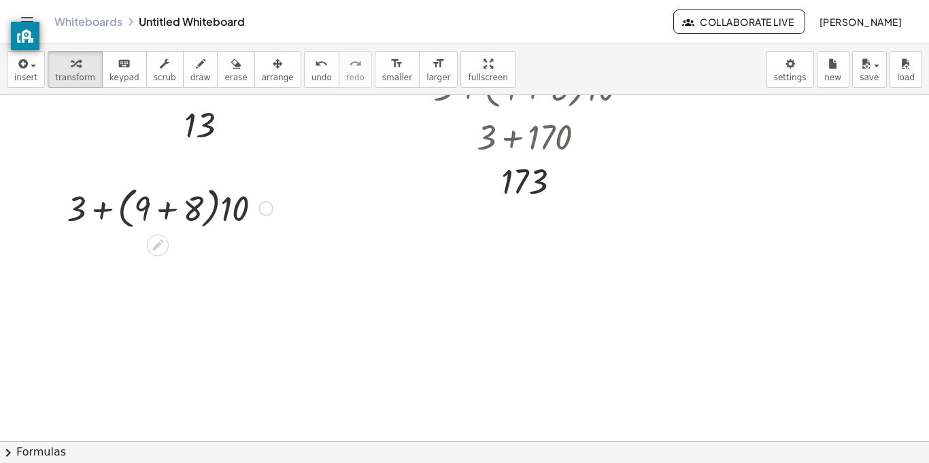
click at [167, 215] on div at bounding box center [170, 208] width 220 height 52
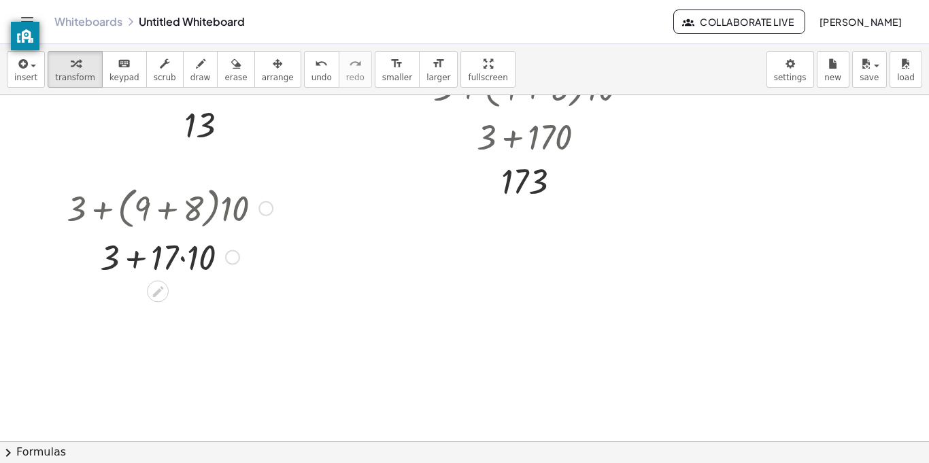
click at [123, 260] on div at bounding box center [170, 256] width 220 height 46
click at [199, 256] on div at bounding box center [170, 256] width 220 height 46
click at [140, 307] on div at bounding box center [170, 302] width 220 height 46
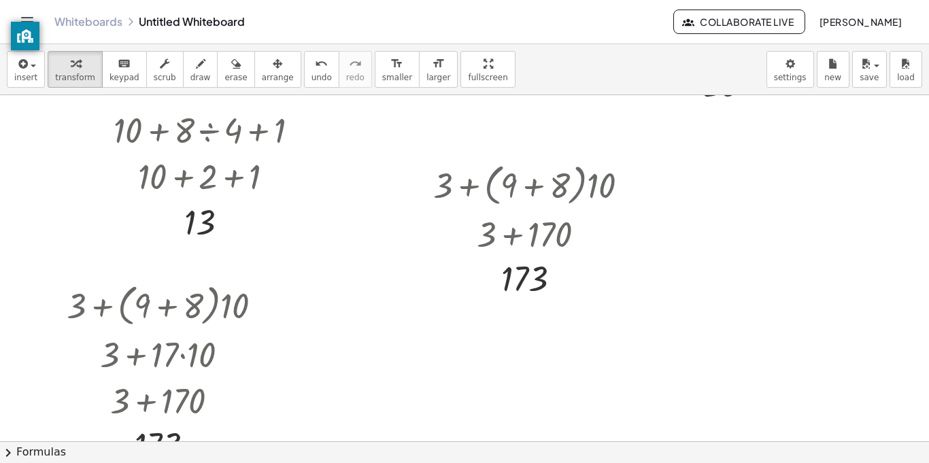
scroll to position [154, 0]
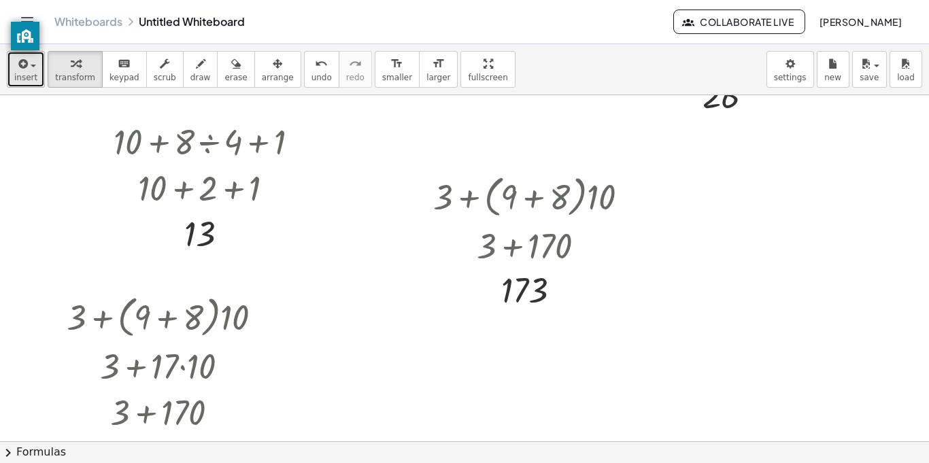
click at [18, 80] on span "insert" at bounding box center [25, 78] width 23 height 10
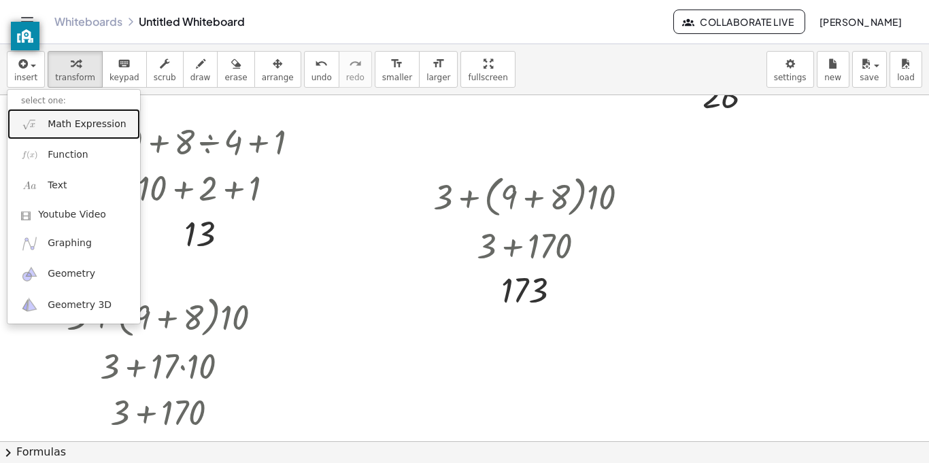
click at [72, 131] on span "Math Expression" at bounding box center [87, 125] width 78 height 14
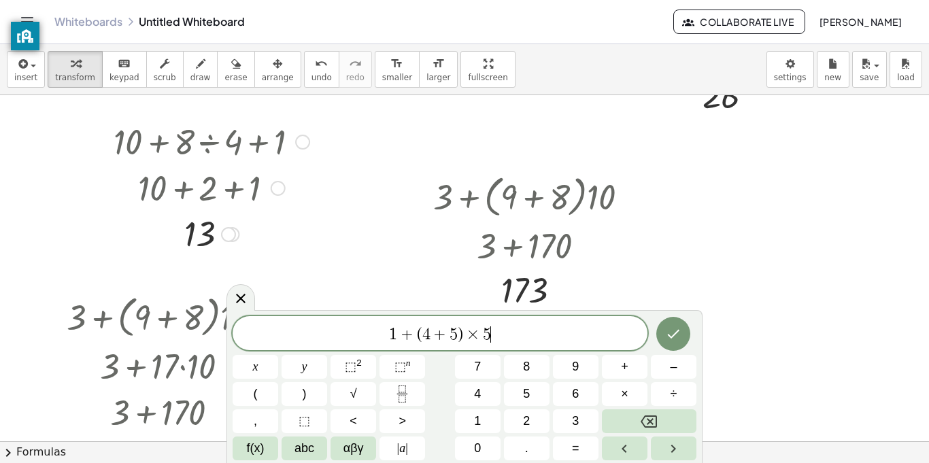
scroll to position [14, 0]
click at [662, 332] on button "Done" at bounding box center [673, 334] width 34 height 34
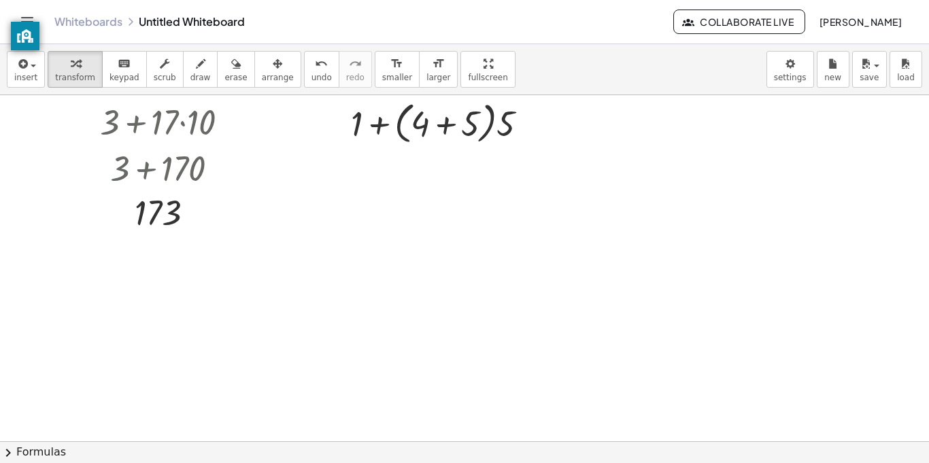
scroll to position [400, 0]
click at [441, 117] on div at bounding box center [444, 121] width 201 height 52
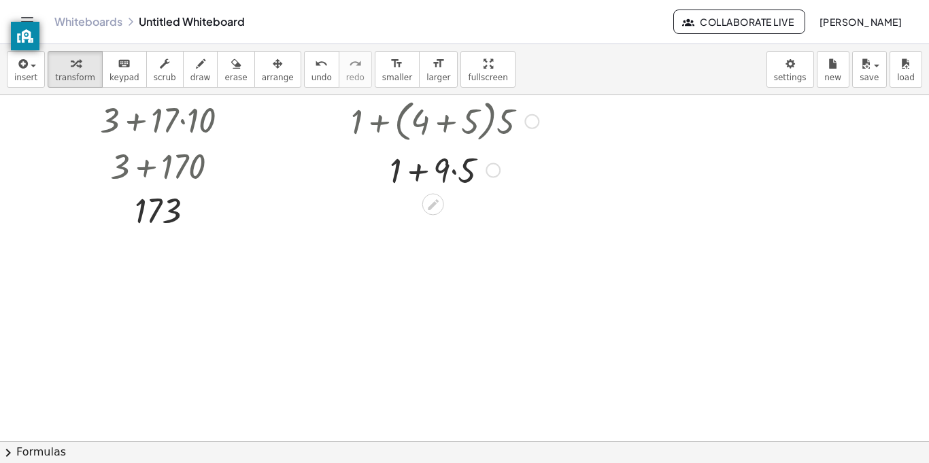
click at [417, 168] on div at bounding box center [444, 169] width 201 height 46
click at [455, 175] on div at bounding box center [444, 169] width 201 height 46
click at [428, 218] on div at bounding box center [444, 215] width 201 height 46
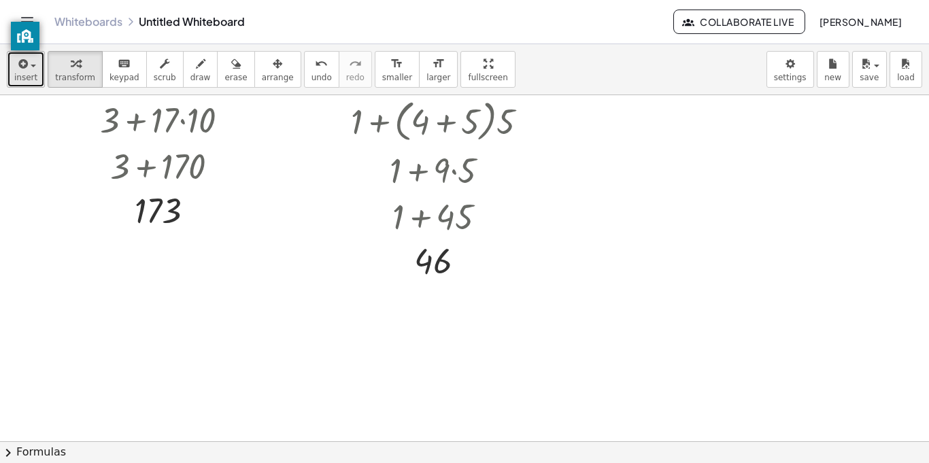
click at [18, 61] on icon "button" at bounding box center [22, 64] width 12 height 16
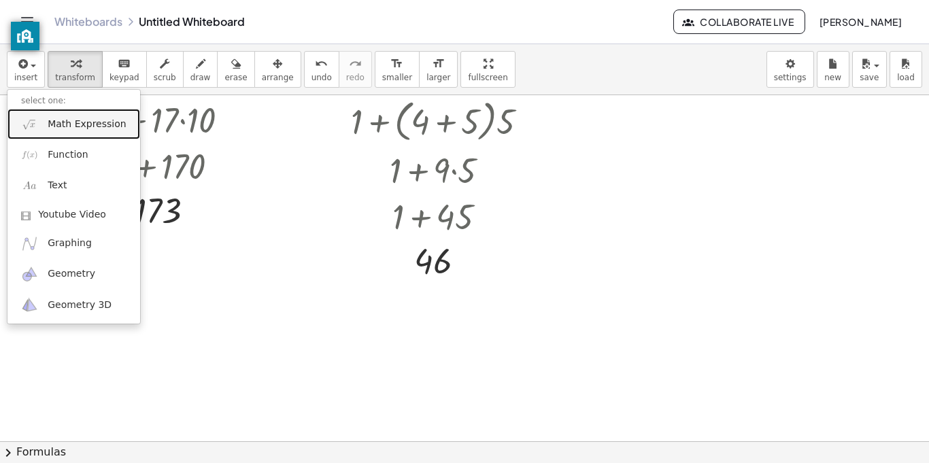
click at [63, 126] on span "Math Expression" at bounding box center [87, 125] width 78 height 14
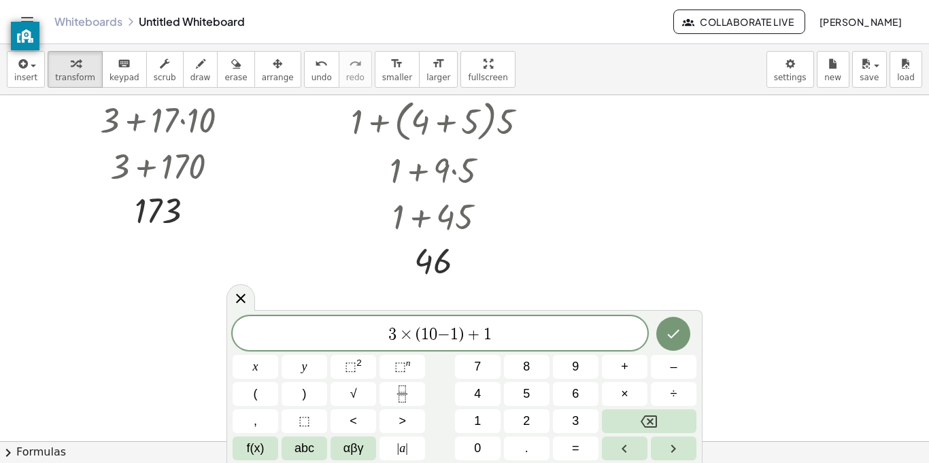
scroll to position [16, 0]
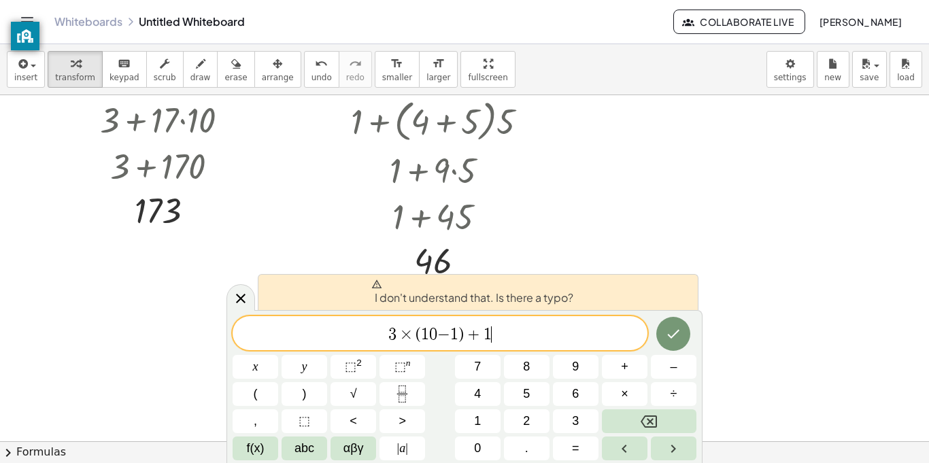
click at [430, 328] on span "0" at bounding box center [433, 334] width 8 height 16
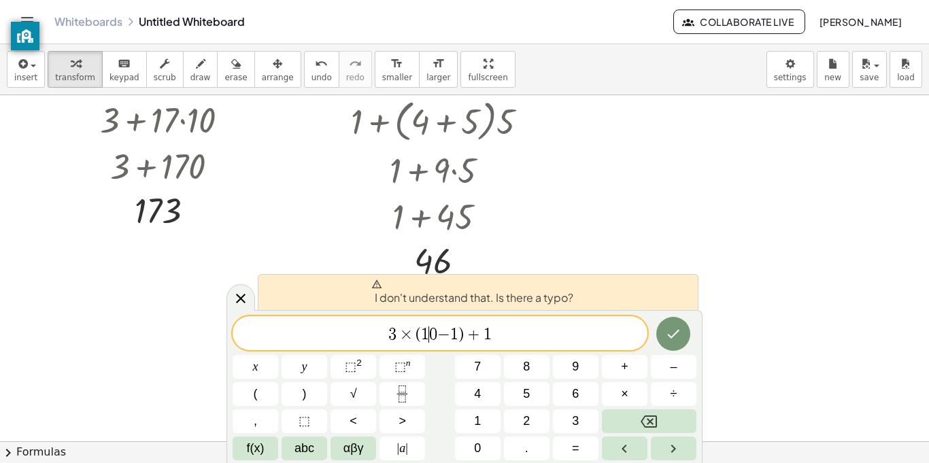
click at [430, 328] on span "0" at bounding box center [433, 334] width 8 height 16
click at [490, 335] on span "1" at bounding box center [487, 334] width 8 height 16
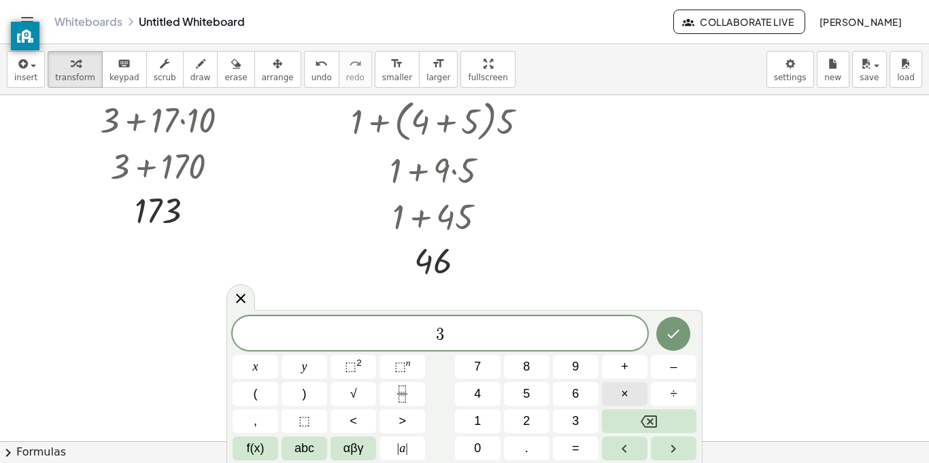
click at [607, 394] on button "×" at bounding box center [625, 394] width 46 height 24
click at [412, 336] on span "×" at bounding box center [406, 334] width 20 height 16
click at [627, 388] on span "×" at bounding box center [624, 394] width 7 height 18
click at [471, 340] on span "+" at bounding box center [469, 334] width 20 height 16
click at [632, 369] on button "+" at bounding box center [625, 367] width 46 height 24
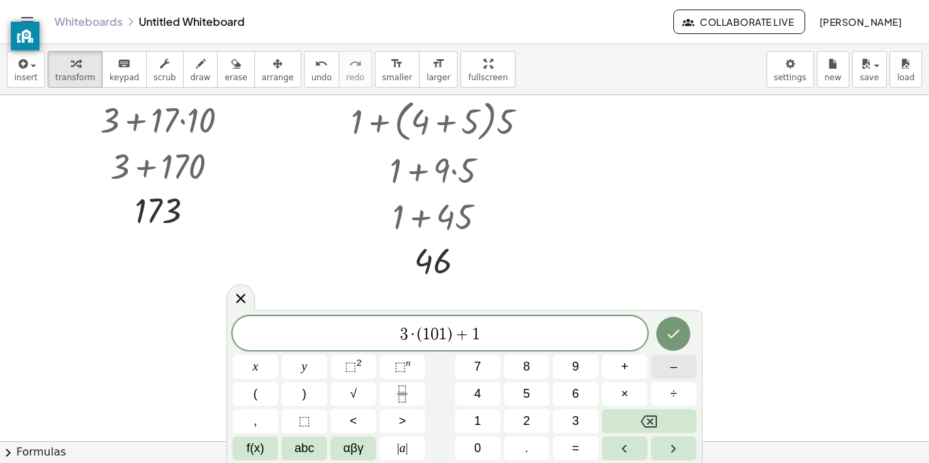
click at [679, 374] on button "–" at bounding box center [674, 367] width 46 height 24
click at [668, 345] on button "Done" at bounding box center [673, 334] width 34 height 34
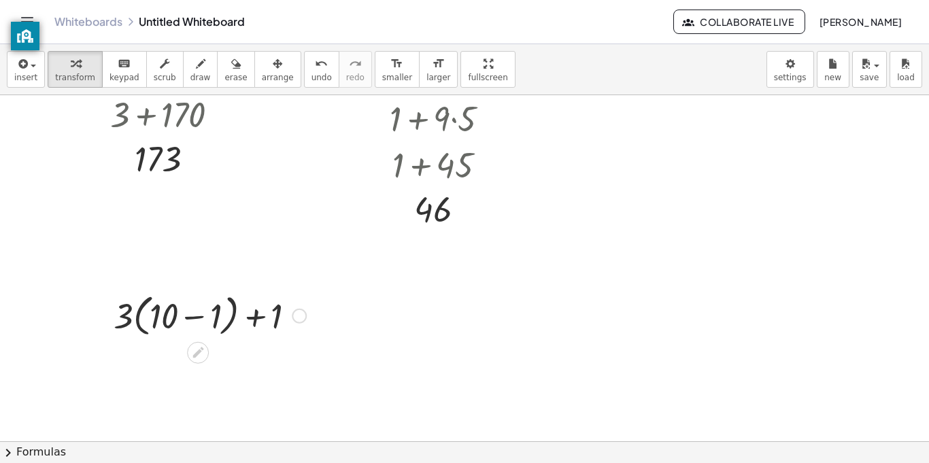
scroll to position [454, 0]
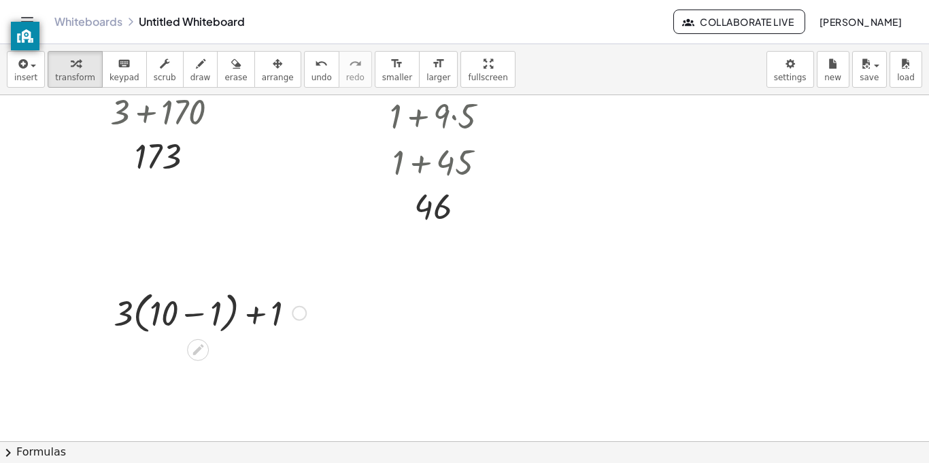
click at [265, 318] on div at bounding box center [210, 312] width 206 height 52
click at [186, 307] on div at bounding box center [210, 312] width 206 height 52
click at [214, 364] on div at bounding box center [210, 361] width 206 height 46
click at [173, 367] on div at bounding box center [210, 361] width 206 height 46
click at [174, 367] on div at bounding box center [210, 361] width 206 height 46
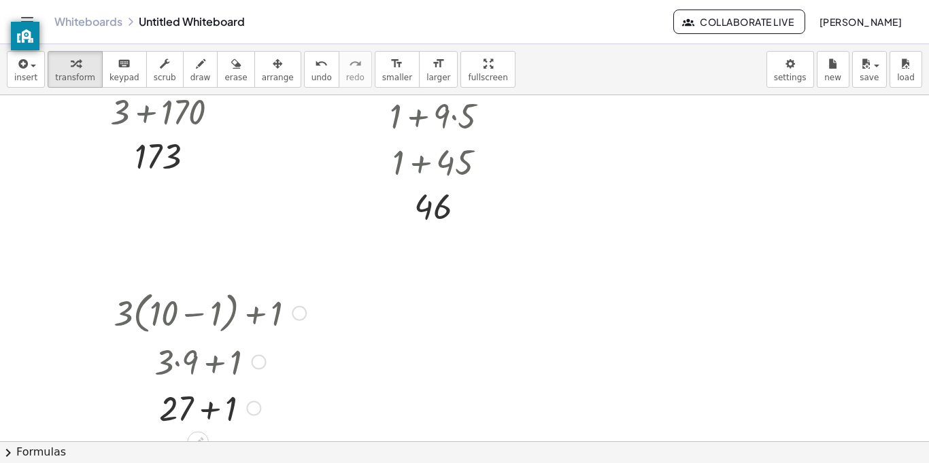
click at [209, 400] on div at bounding box center [210, 407] width 206 height 46
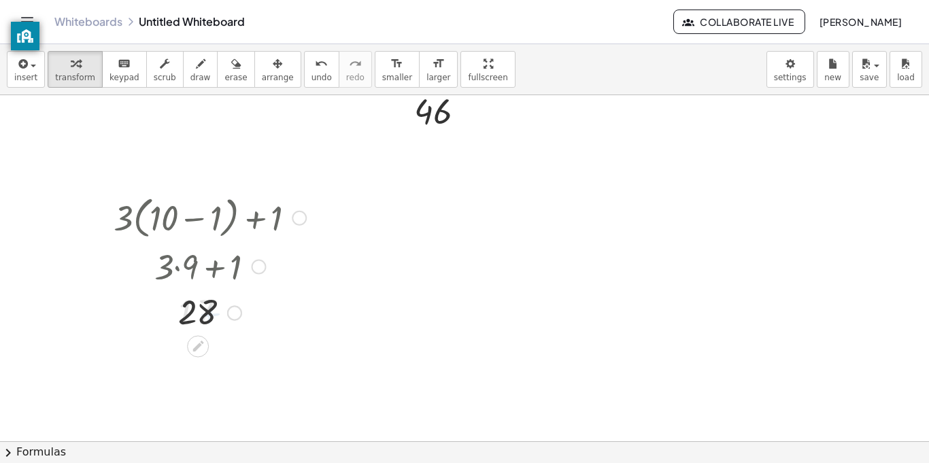
scroll to position [566, 0]
